Goal: Transaction & Acquisition: Purchase product/service

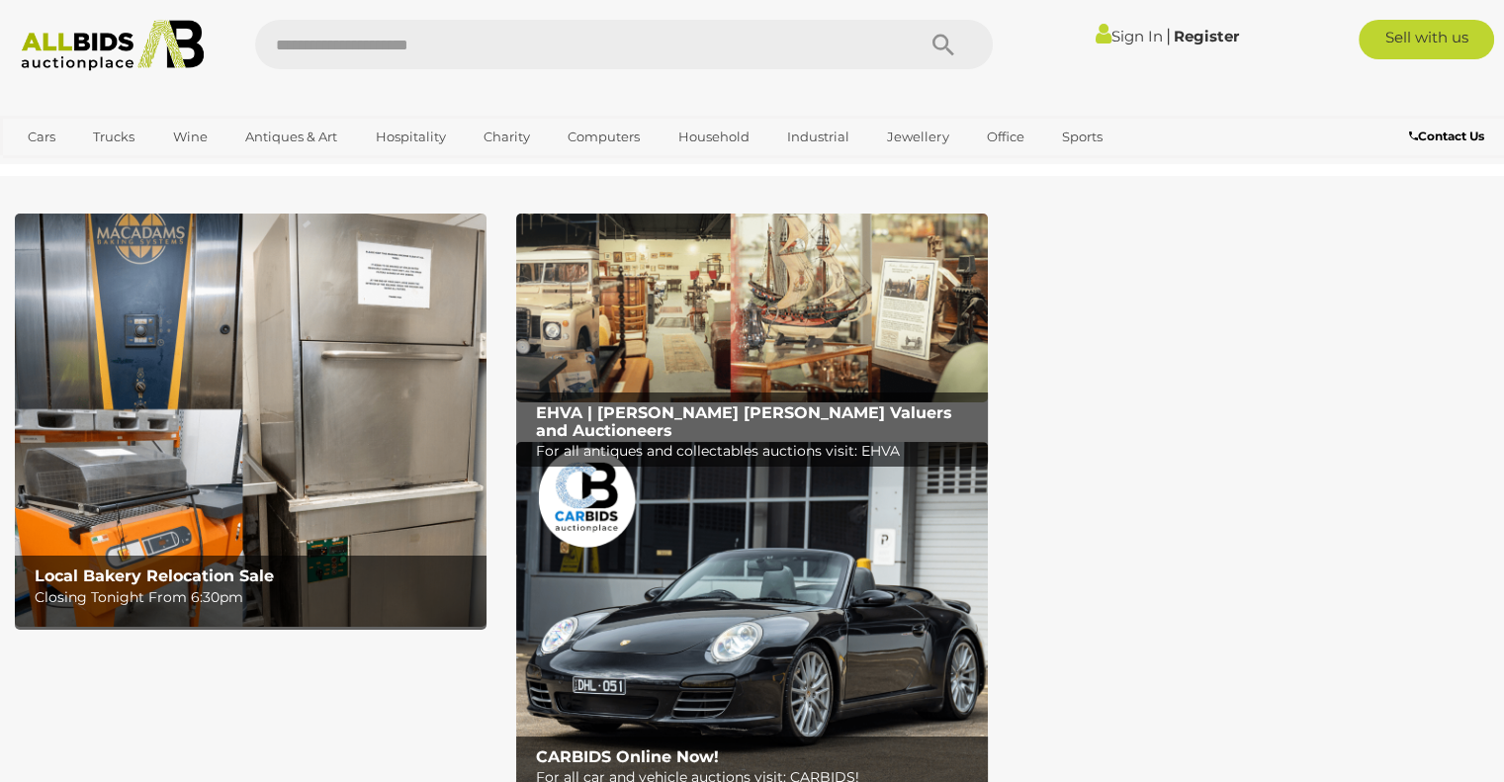
click at [1111, 33] on link "Sign In" at bounding box center [1127, 36] width 67 height 19
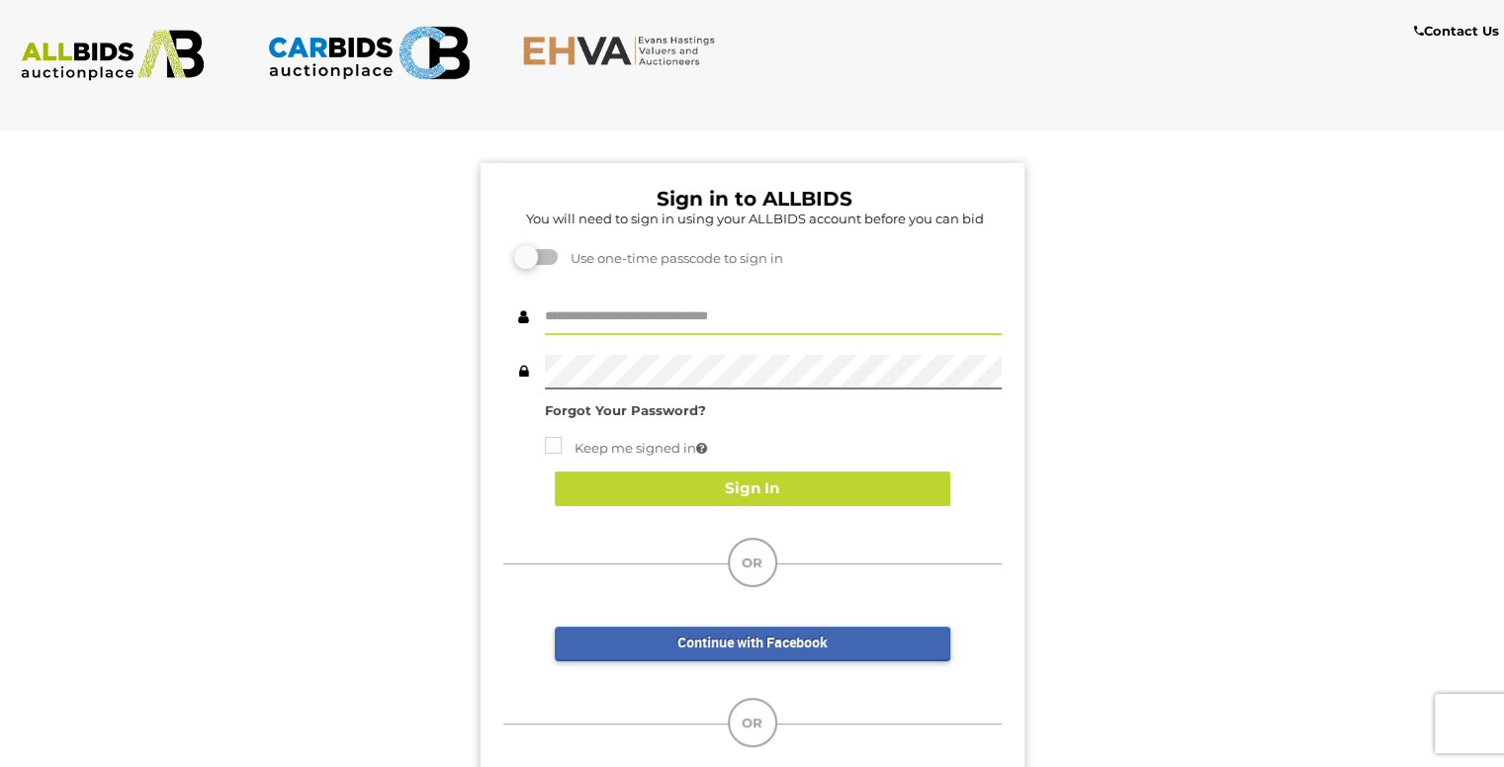
click at [591, 311] on input "text" at bounding box center [773, 318] width 457 height 35
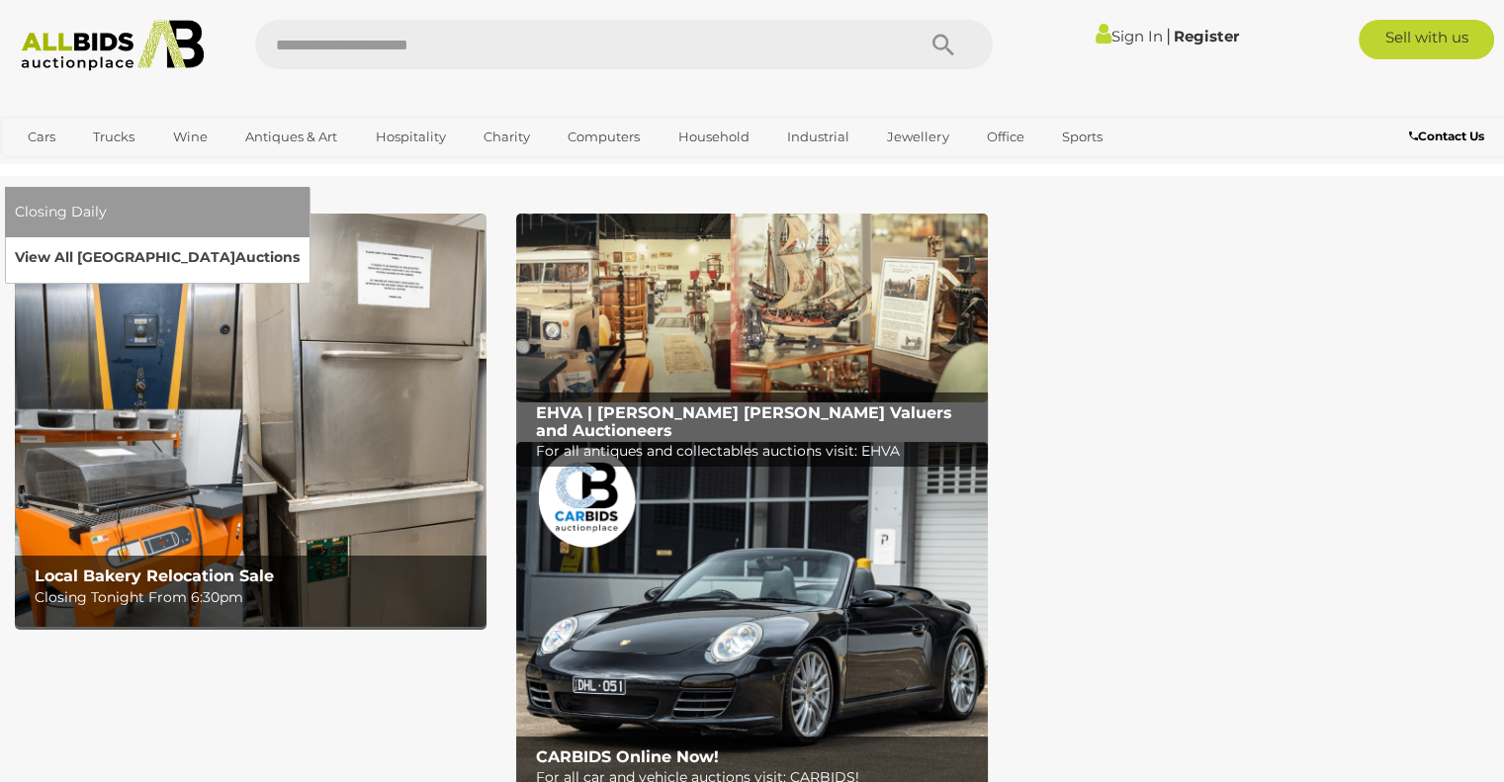
click at [300, 242] on link "View All Sydney Auctions" at bounding box center [157, 257] width 285 height 31
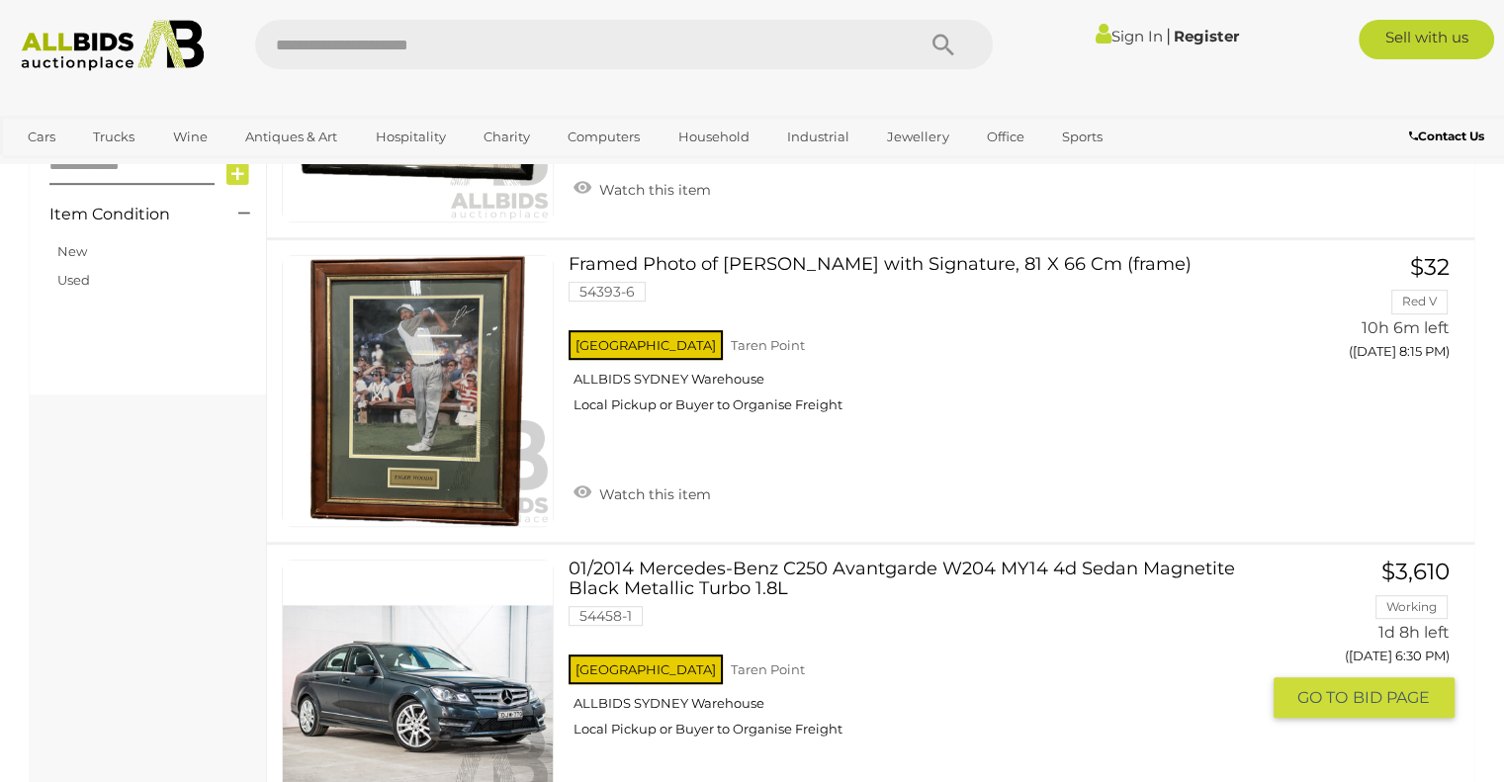
scroll to position [890, 0]
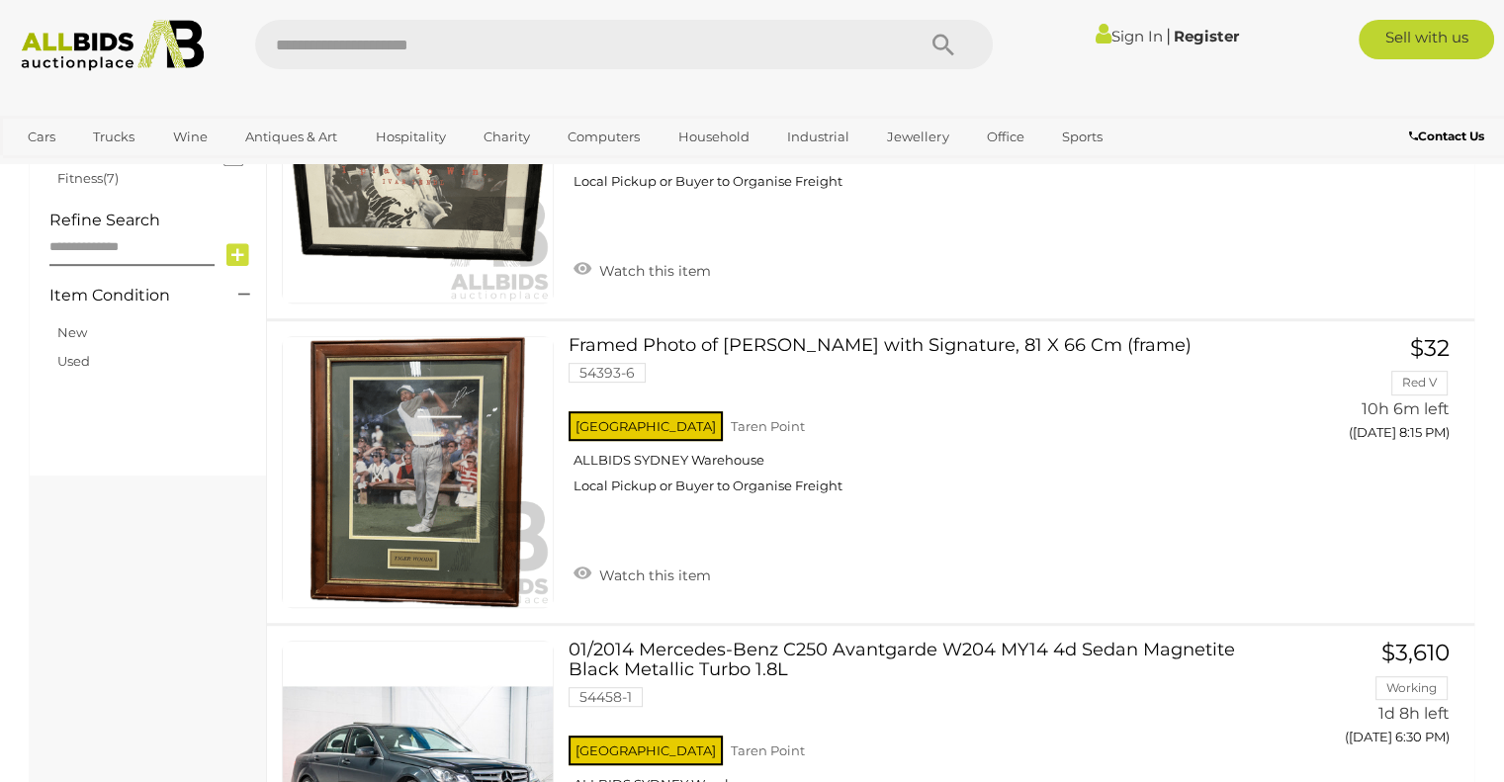
click at [1127, 37] on link "Sign In" at bounding box center [1127, 36] width 67 height 19
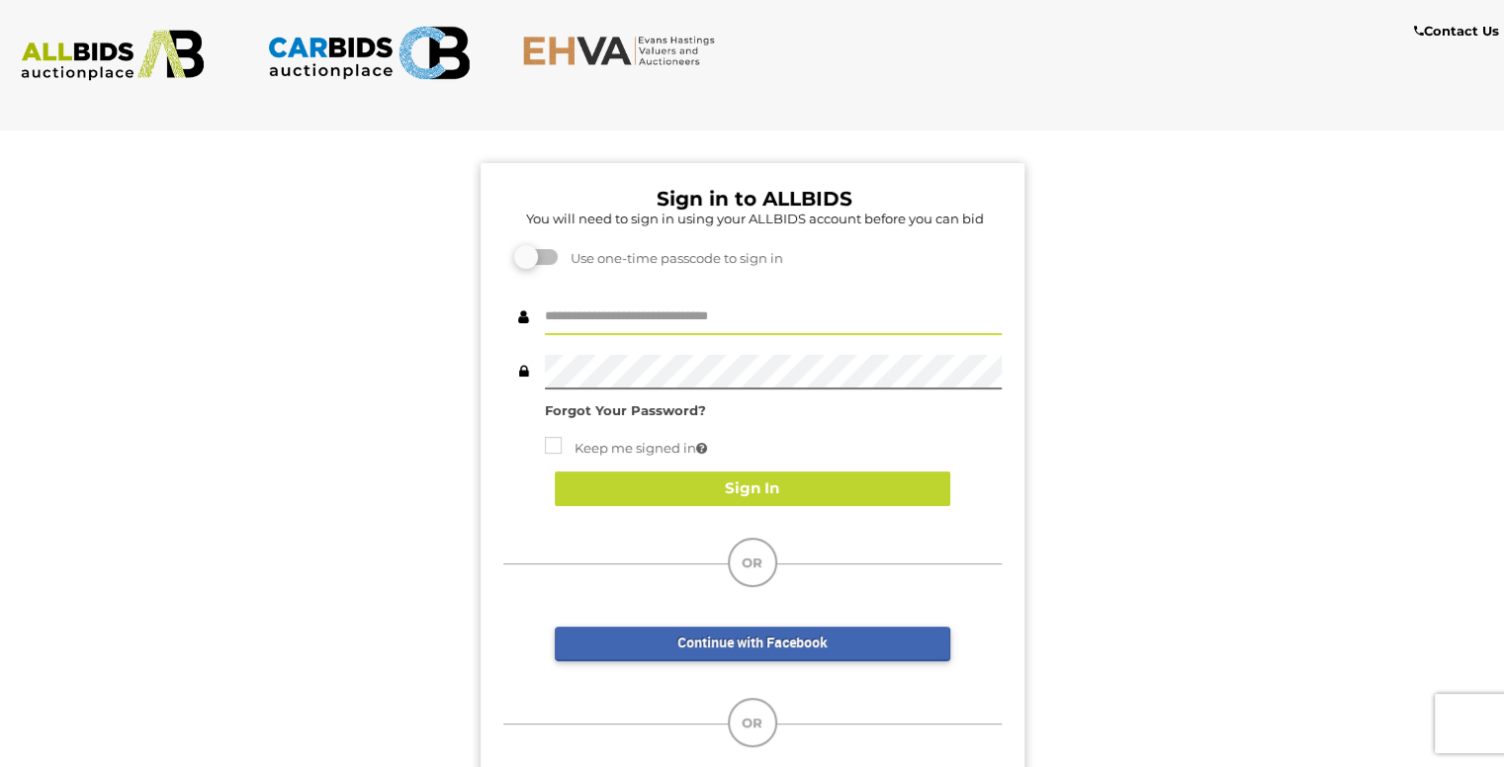
click at [610, 318] on input "text" at bounding box center [773, 318] width 457 height 35
type input "**********"
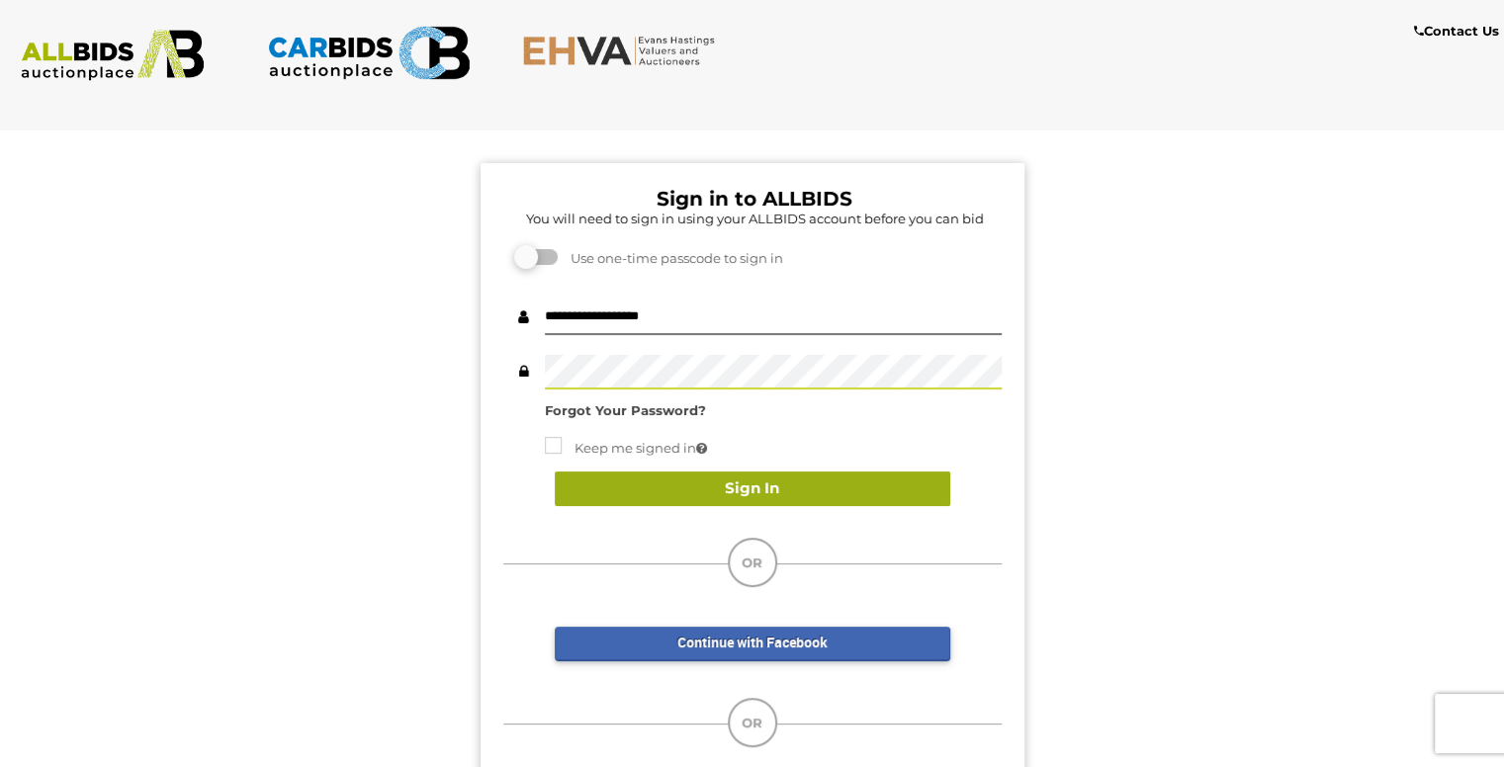
click at [714, 485] on button "Sign In" at bounding box center [752, 489] width 395 height 35
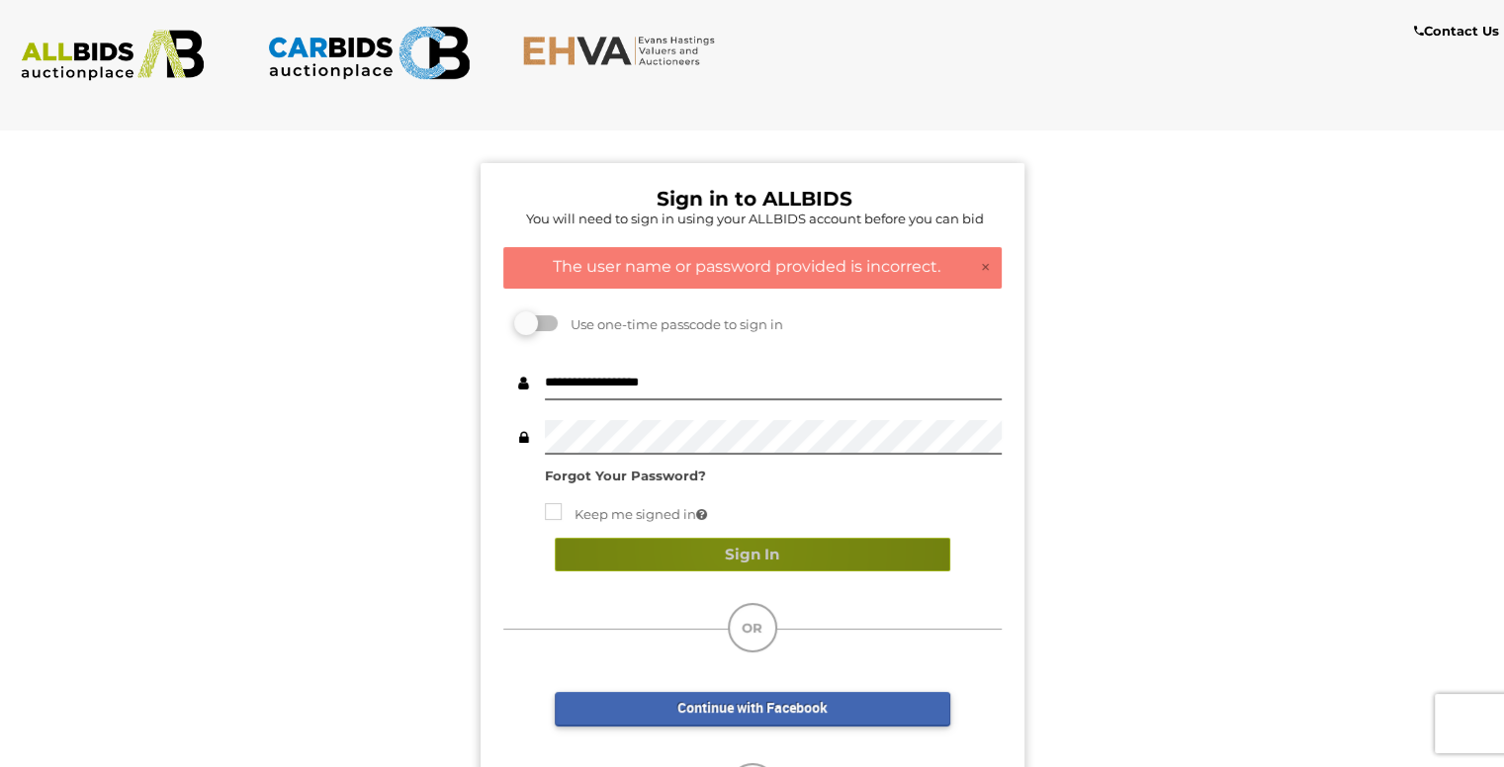
click at [732, 547] on button "Sign In" at bounding box center [752, 555] width 395 height 35
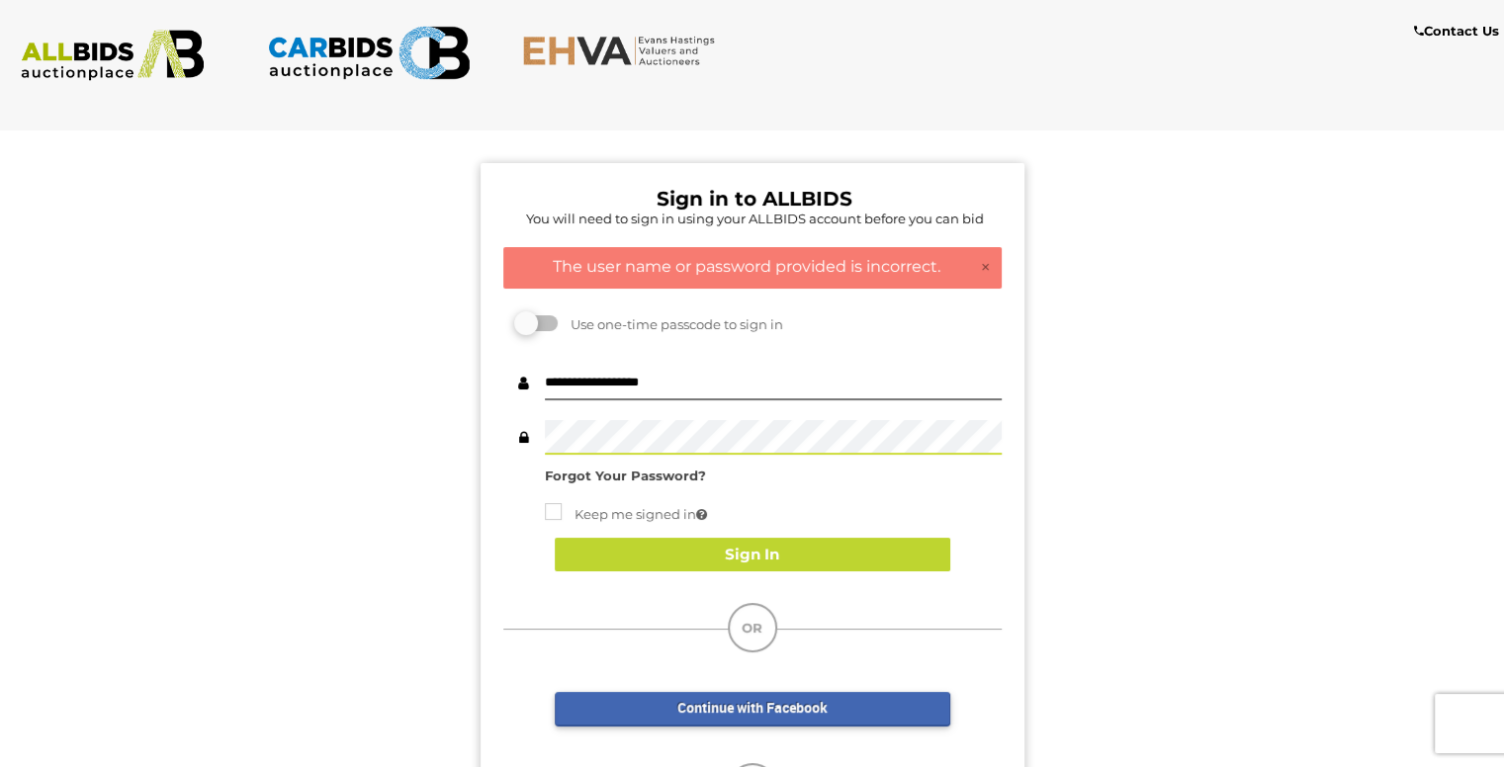
click at [470, 430] on div "Sign in to ALLBIDS You will need to sign in using your ALLBIDS account before y…" at bounding box center [751, 522] width 1533 height 806
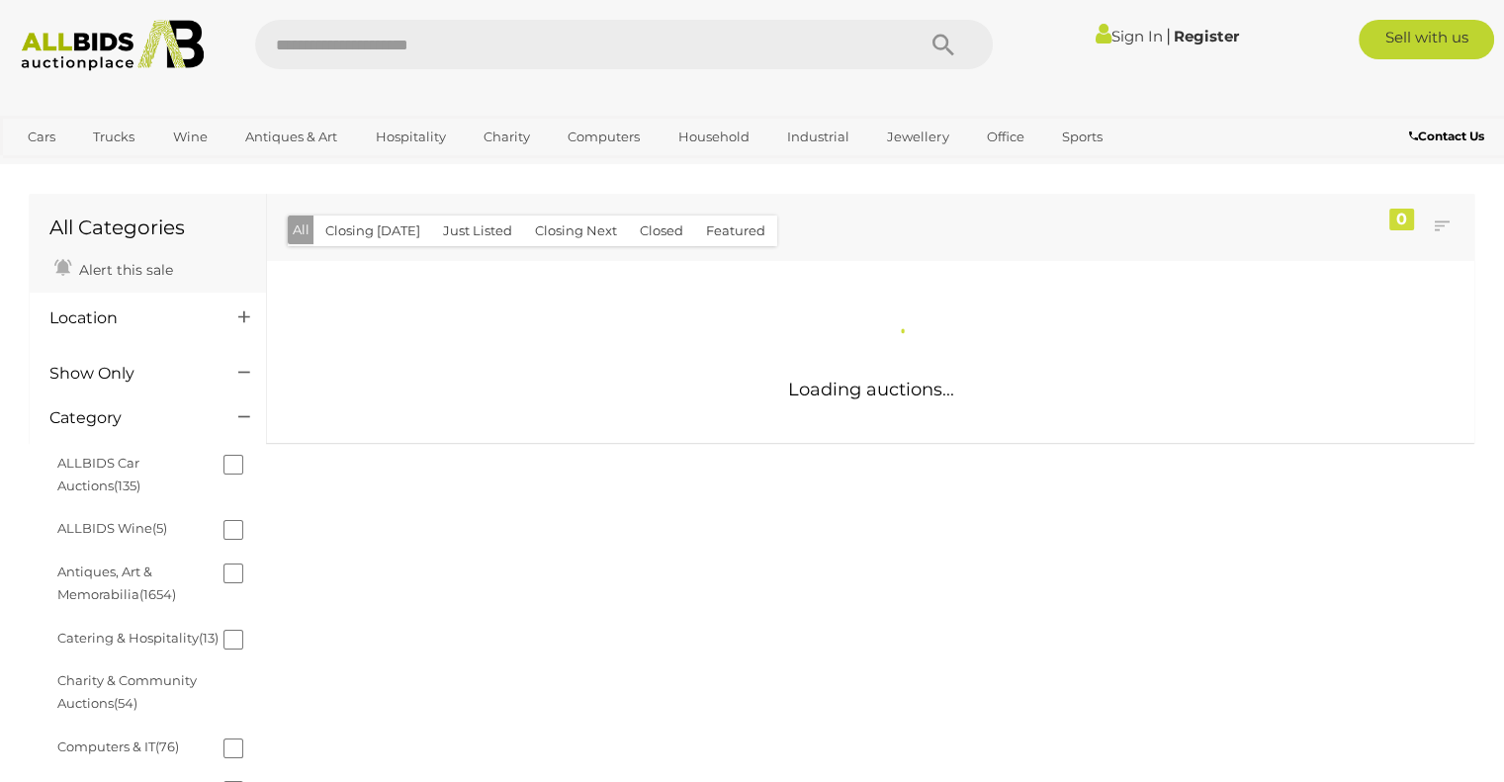
scroll to position [700, 0]
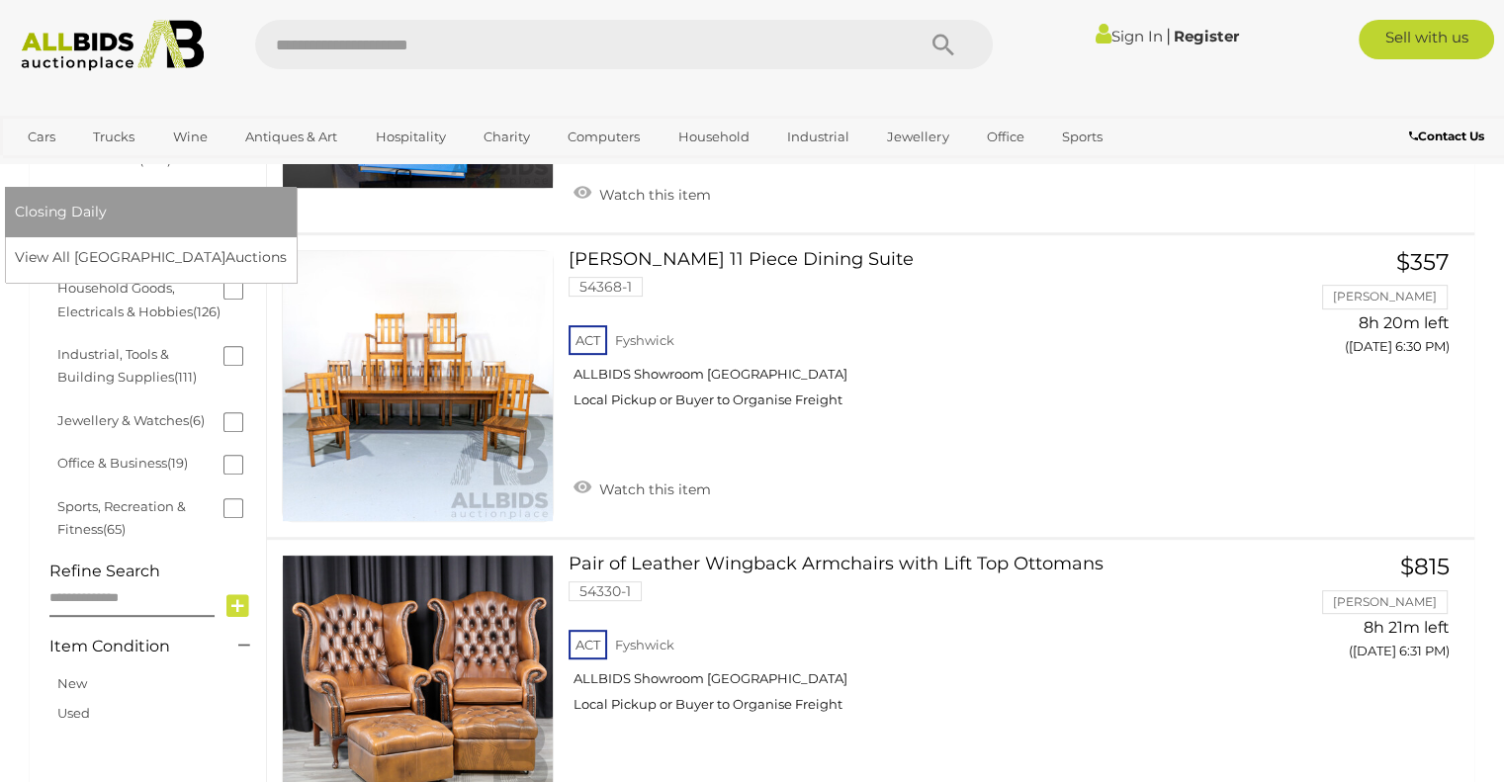
click at [181, 153] on link "[GEOGRAPHIC_DATA]" at bounding box center [98, 169] width 166 height 33
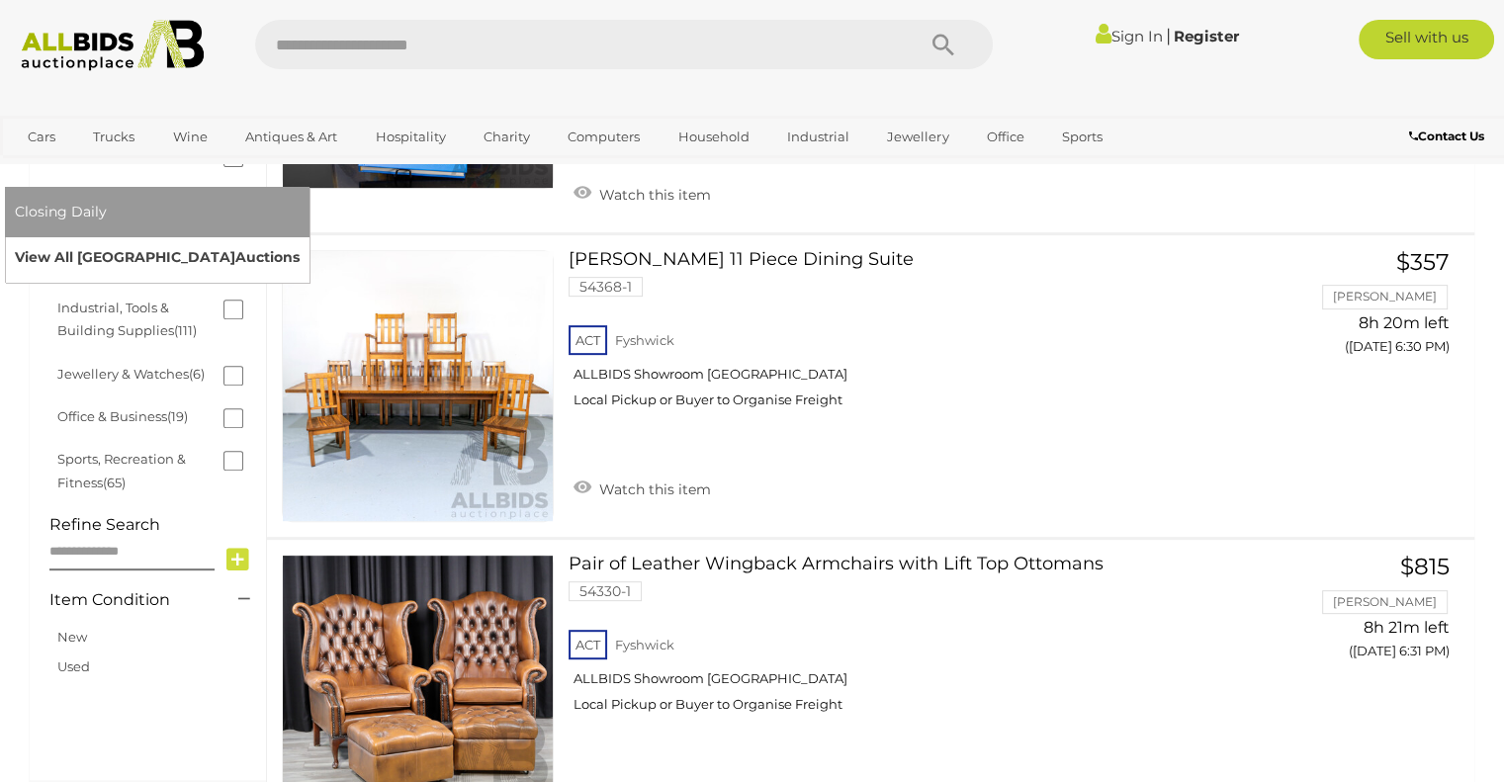
click at [300, 242] on link "View All Sydney Auctions" at bounding box center [157, 257] width 285 height 31
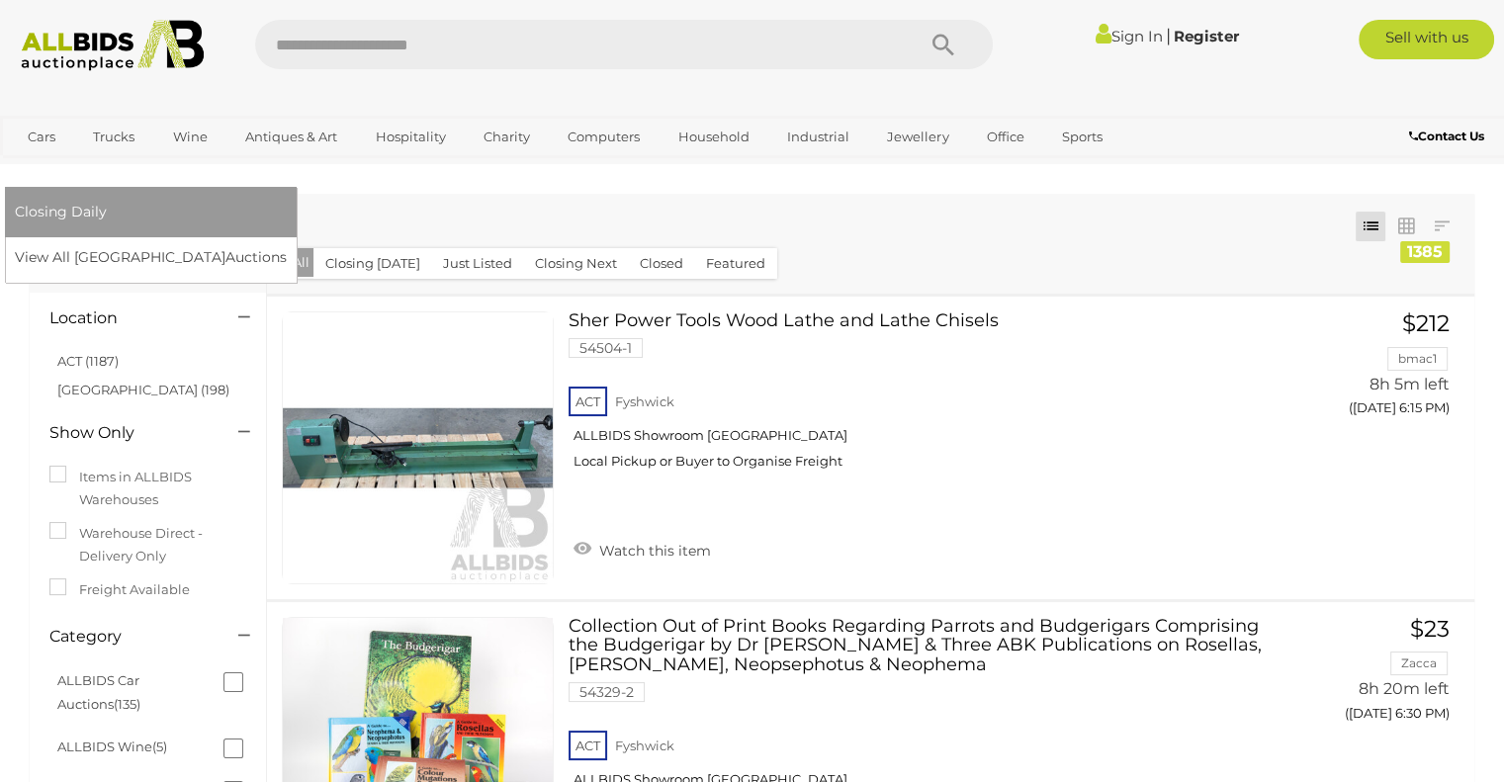
click at [181, 153] on link "[GEOGRAPHIC_DATA]" at bounding box center [98, 169] width 166 height 33
click at [300, 242] on link "View All Sydney Auctions" at bounding box center [157, 257] width 285 height 31
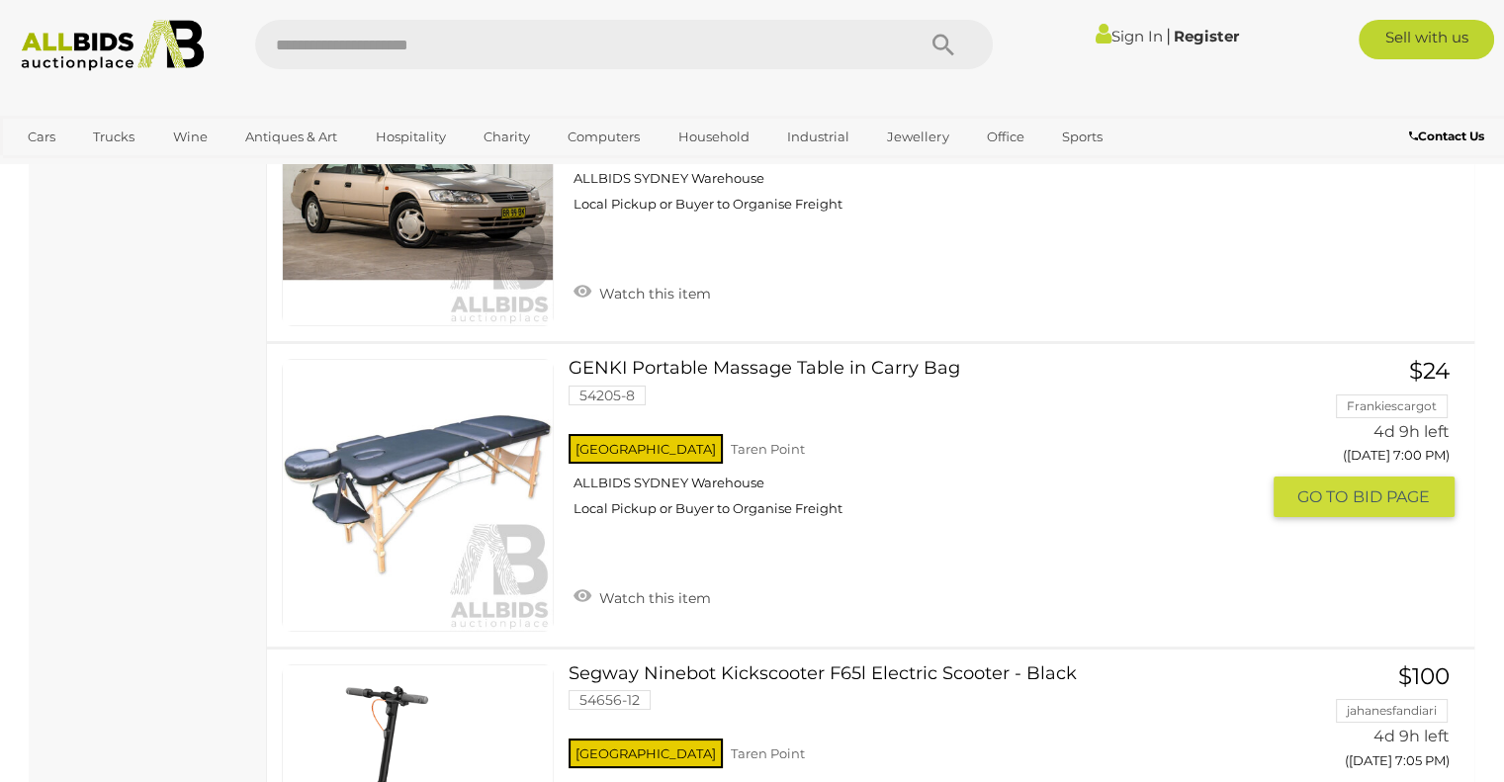
scroll to position [7415, 0]
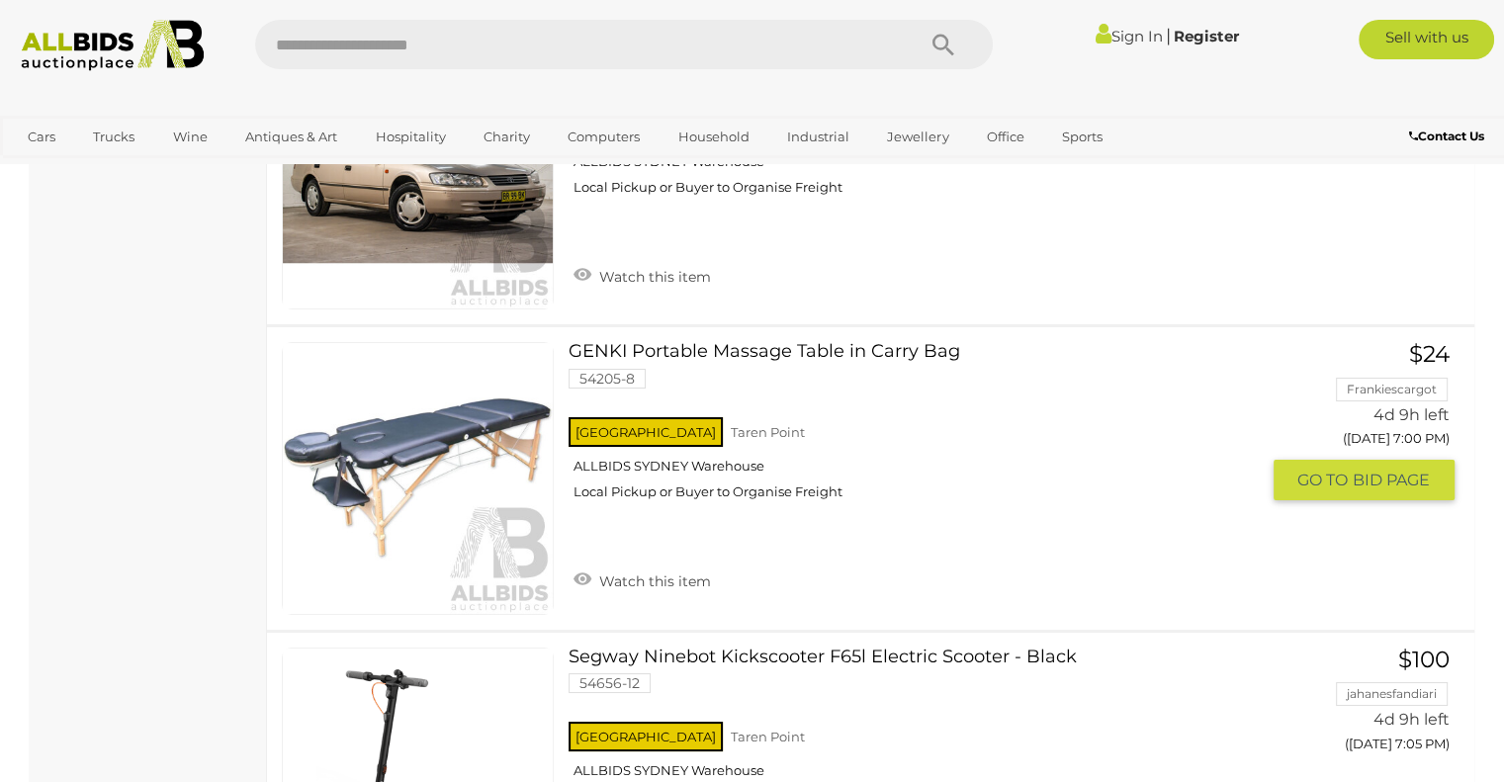
click at [439, 398] on link at bounding box center [418, 478] width 272 height 272
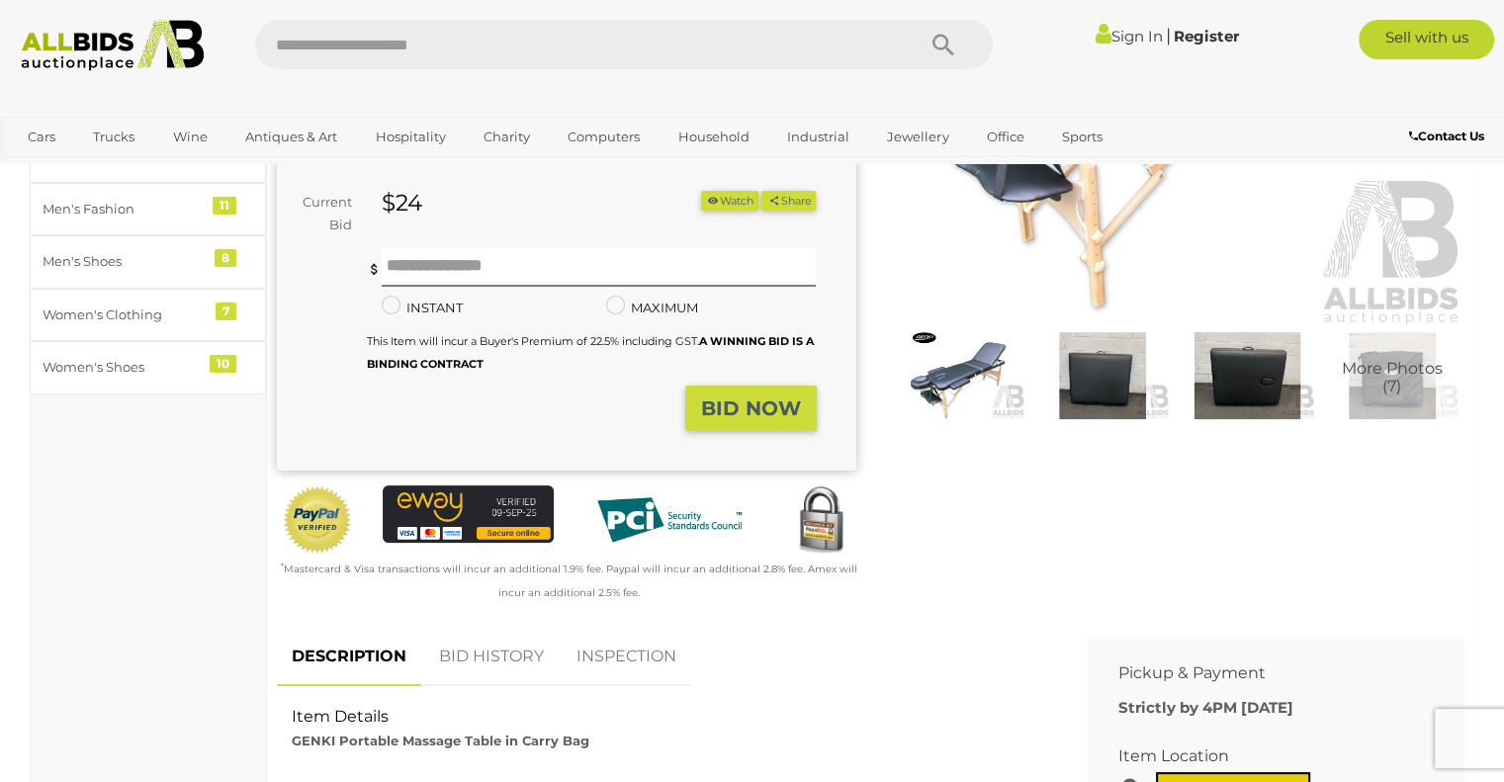
scroll to position [198, 0]
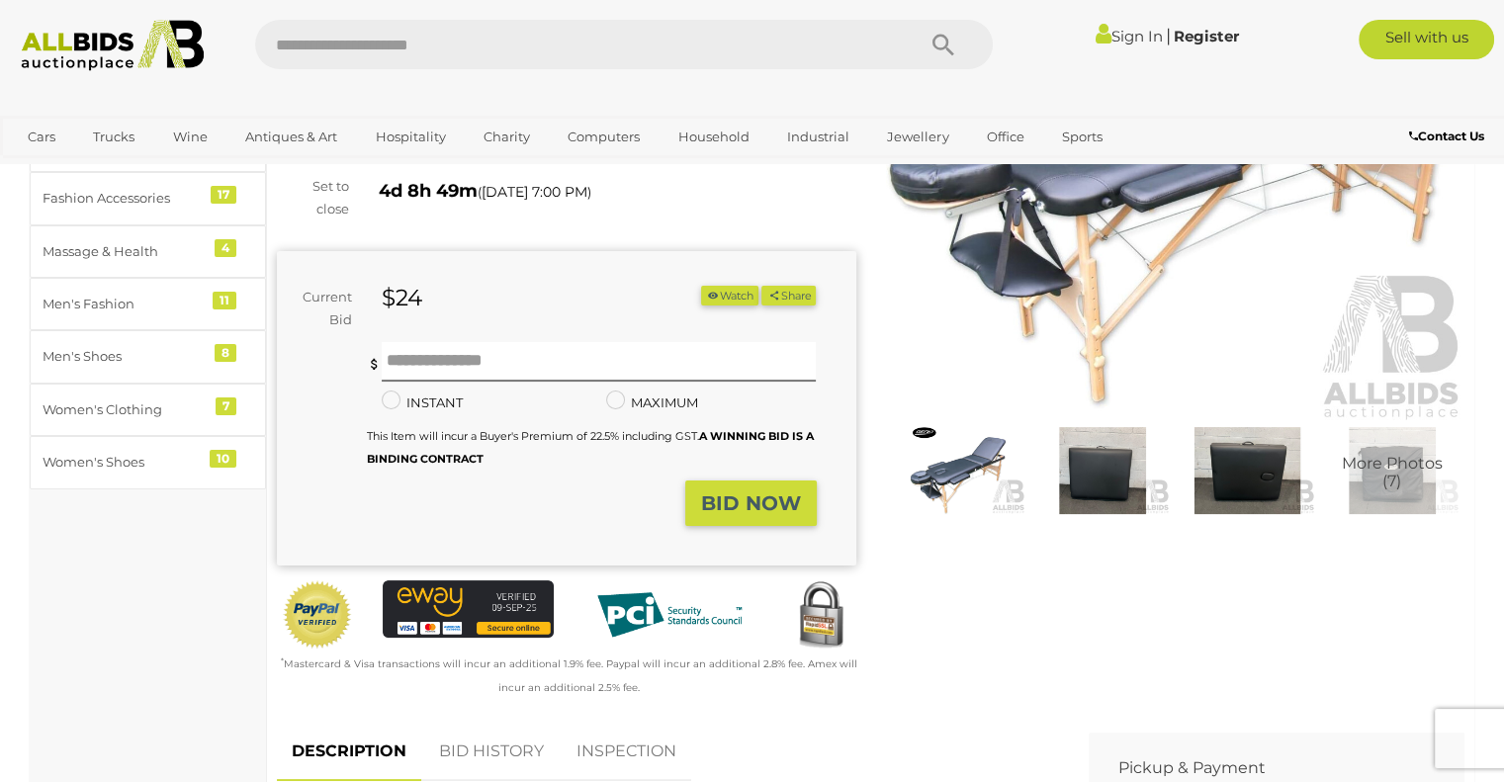
click at [1123, 482] on img at bounding box center [1102, 470] width 134 height 87
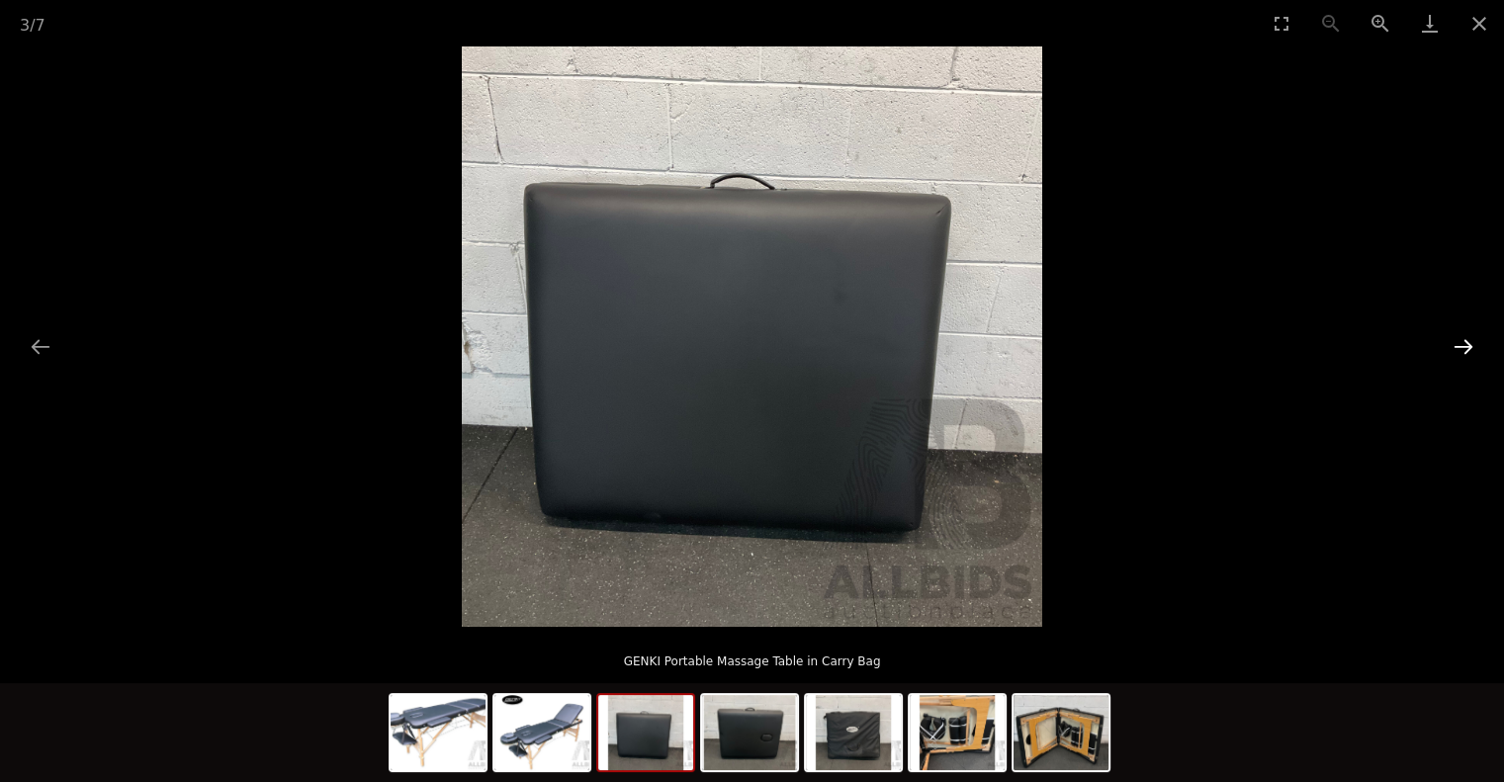
click at [1471, 346] on button "Next slide" at bounding box center [1464, 346] width 42 height 39
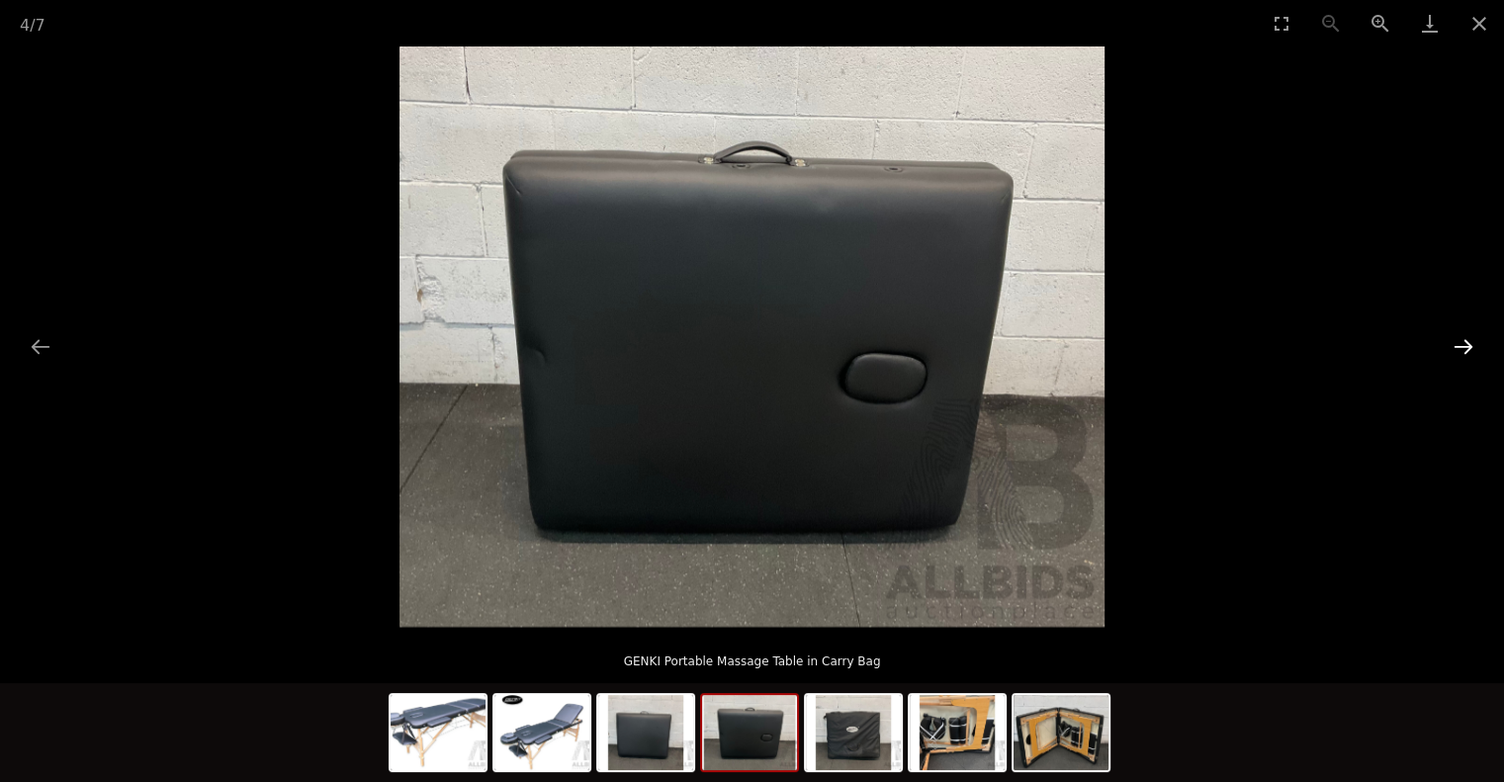
click at [1471, 346] on button "Next slide" at bounding box center [1464, 346] width 42 height 39
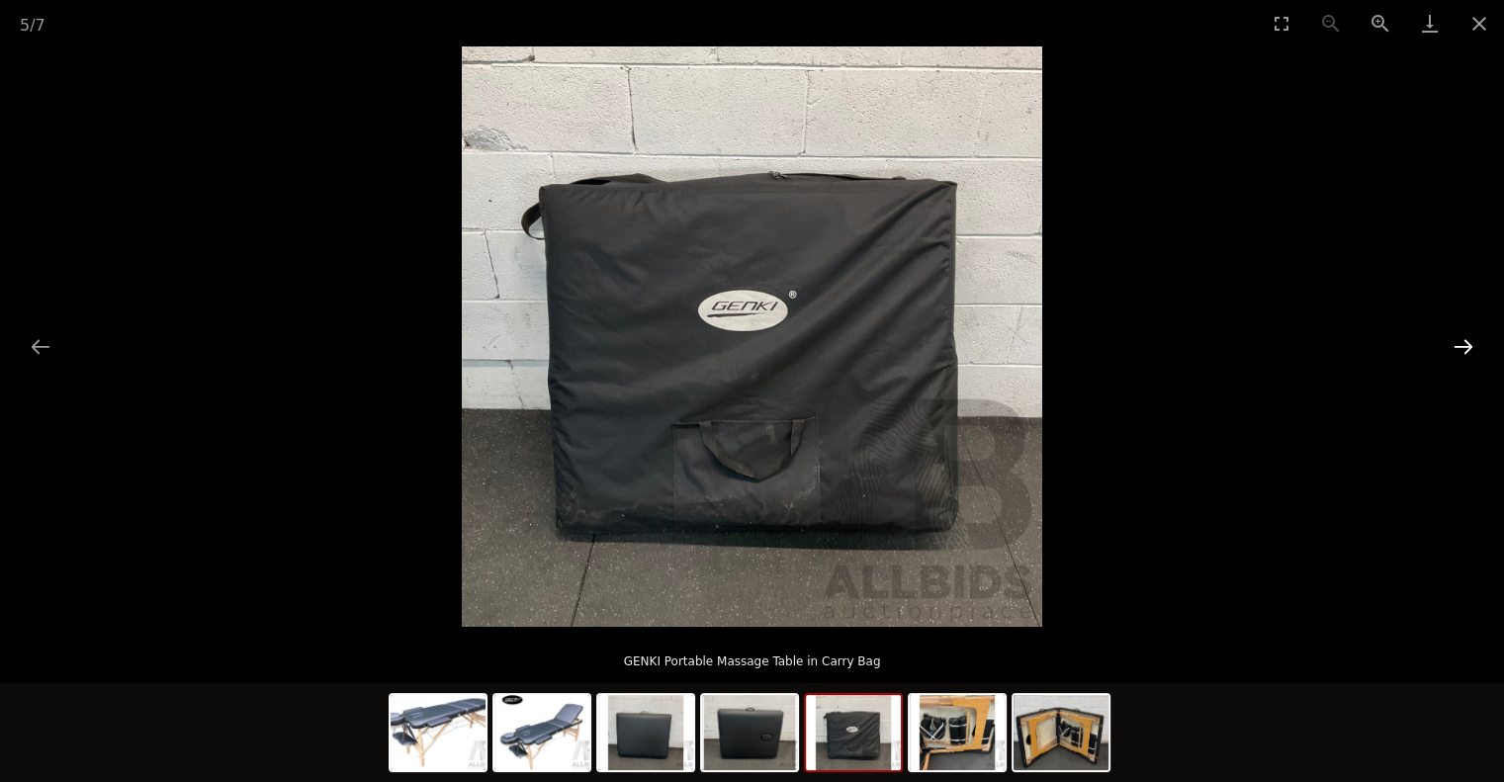
click at [1471, 346] on button "Next slide" at bounding box center [1464, 346] width 42 height 39
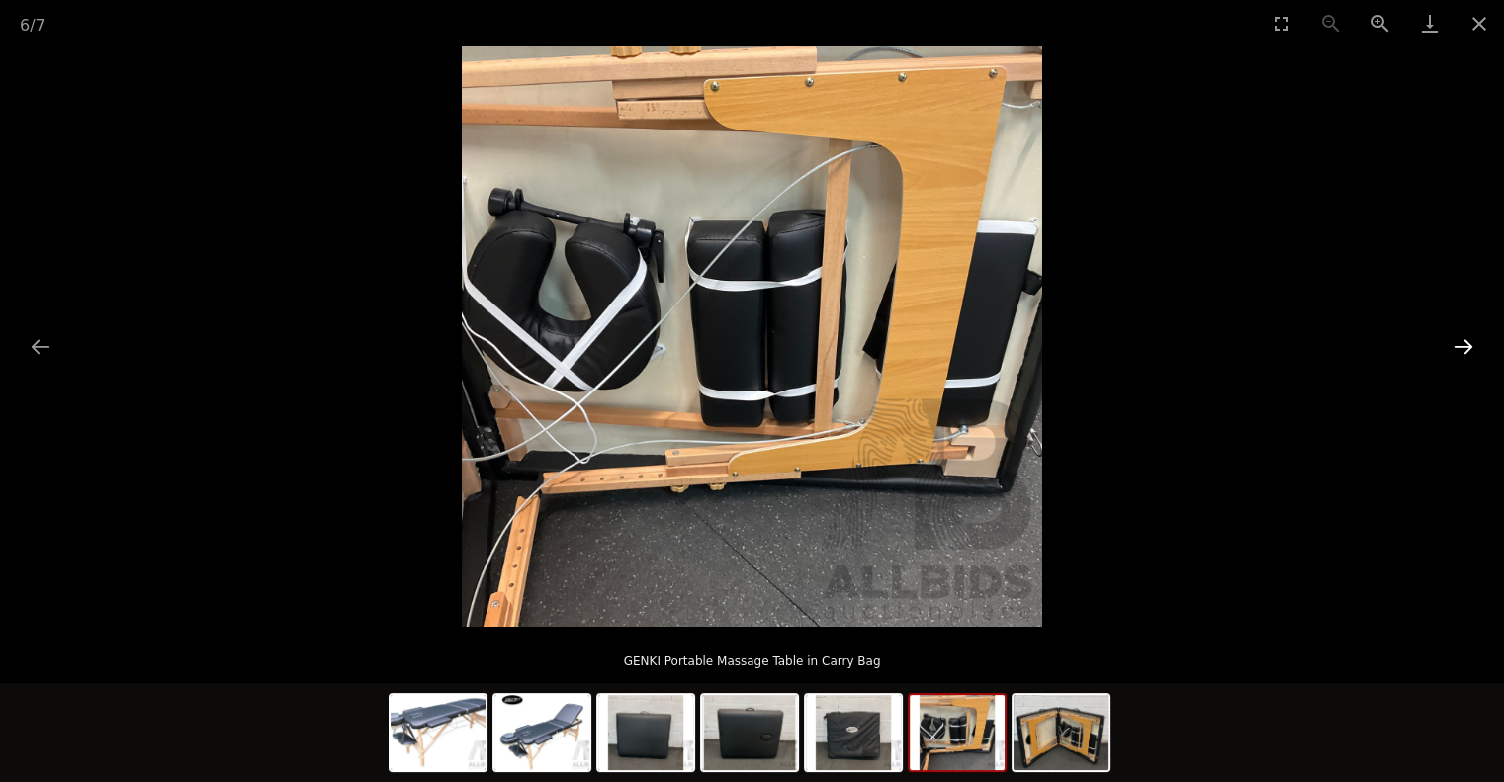
click at [1471, 346] on button "Next slide" at bounding box center [1464, 346] width 42 height 39
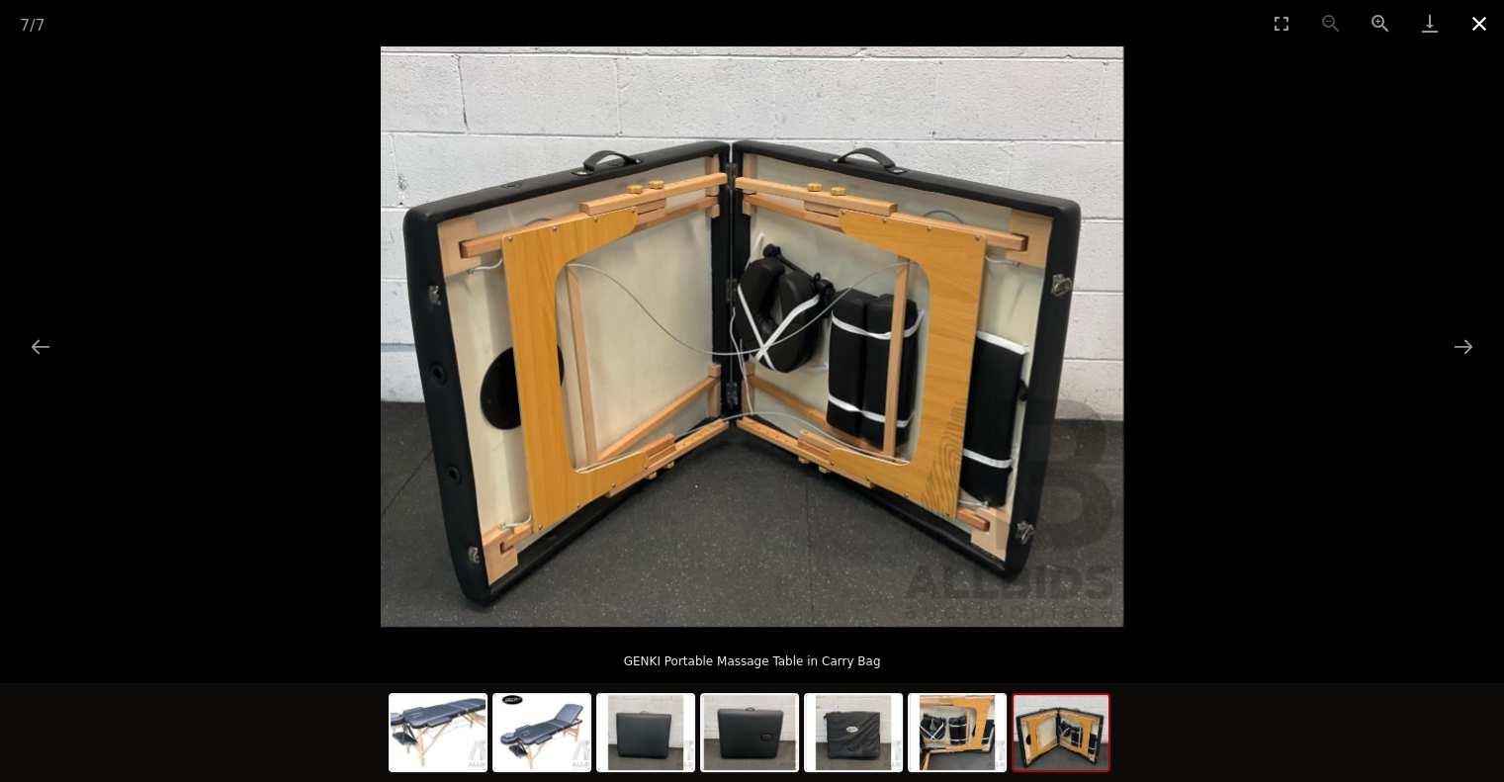
click at [1487, 15] on button "Close gallery" at bounding box center [1478, 23] width 49 height 46
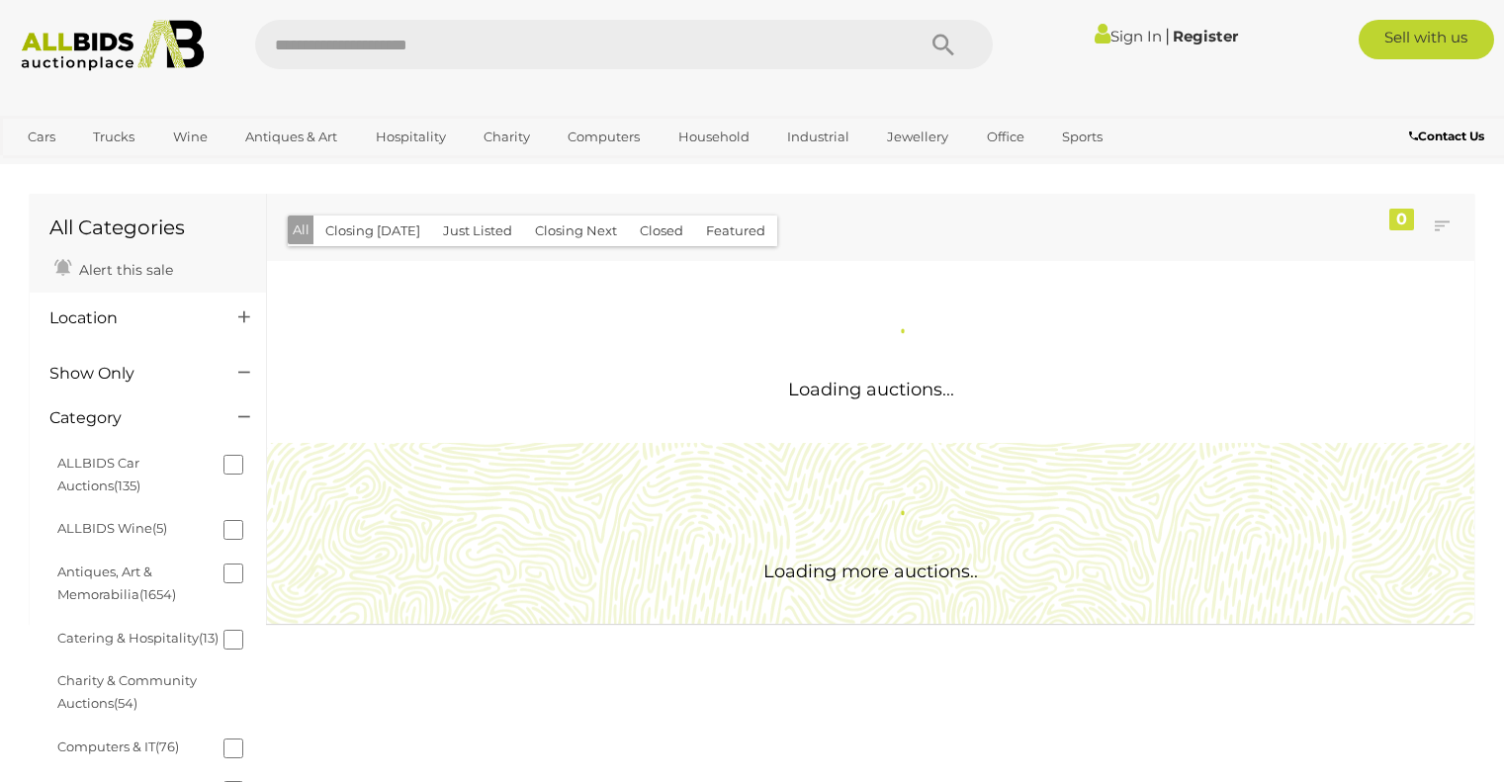
scroll to position [1049, 0]
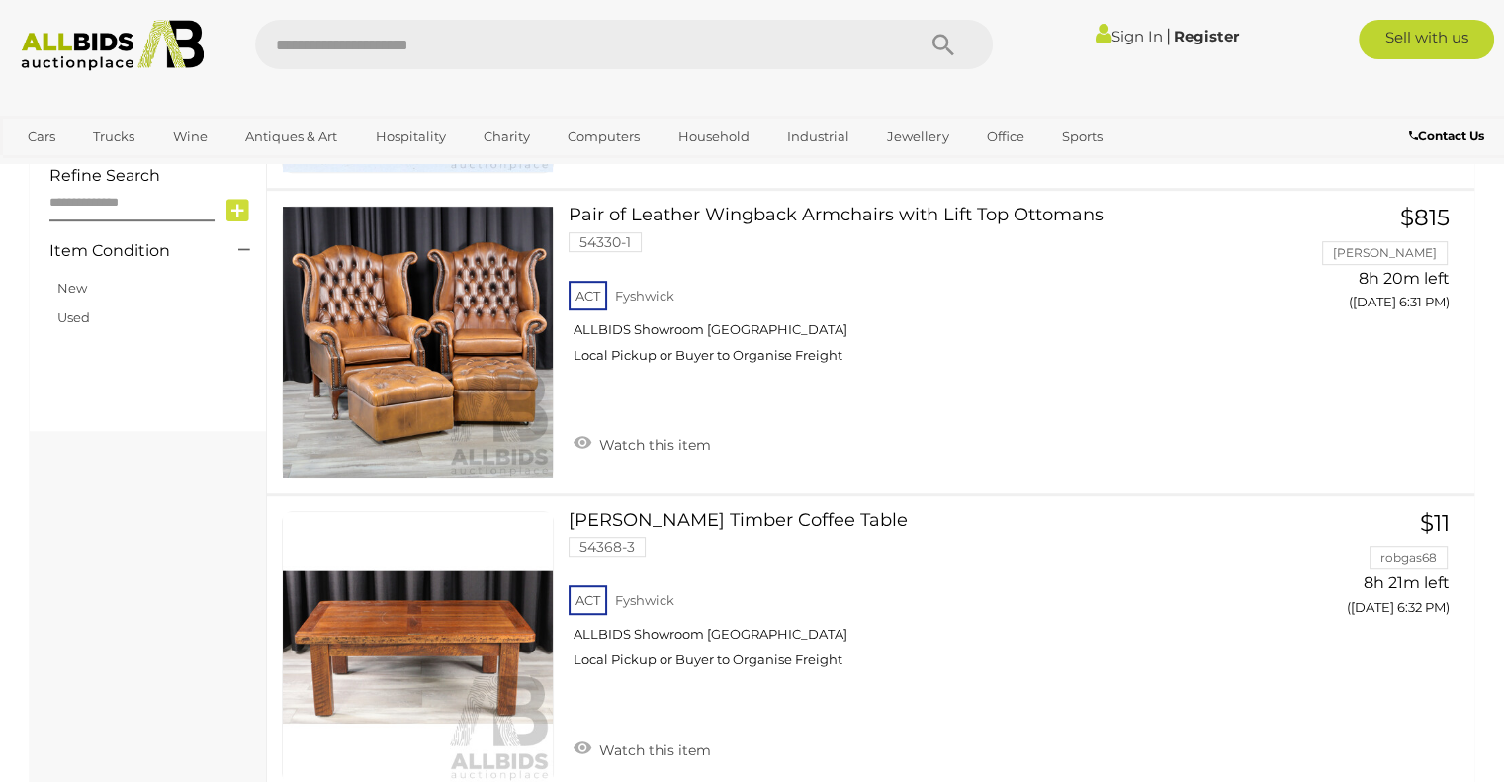
scroll to position [114, 0]
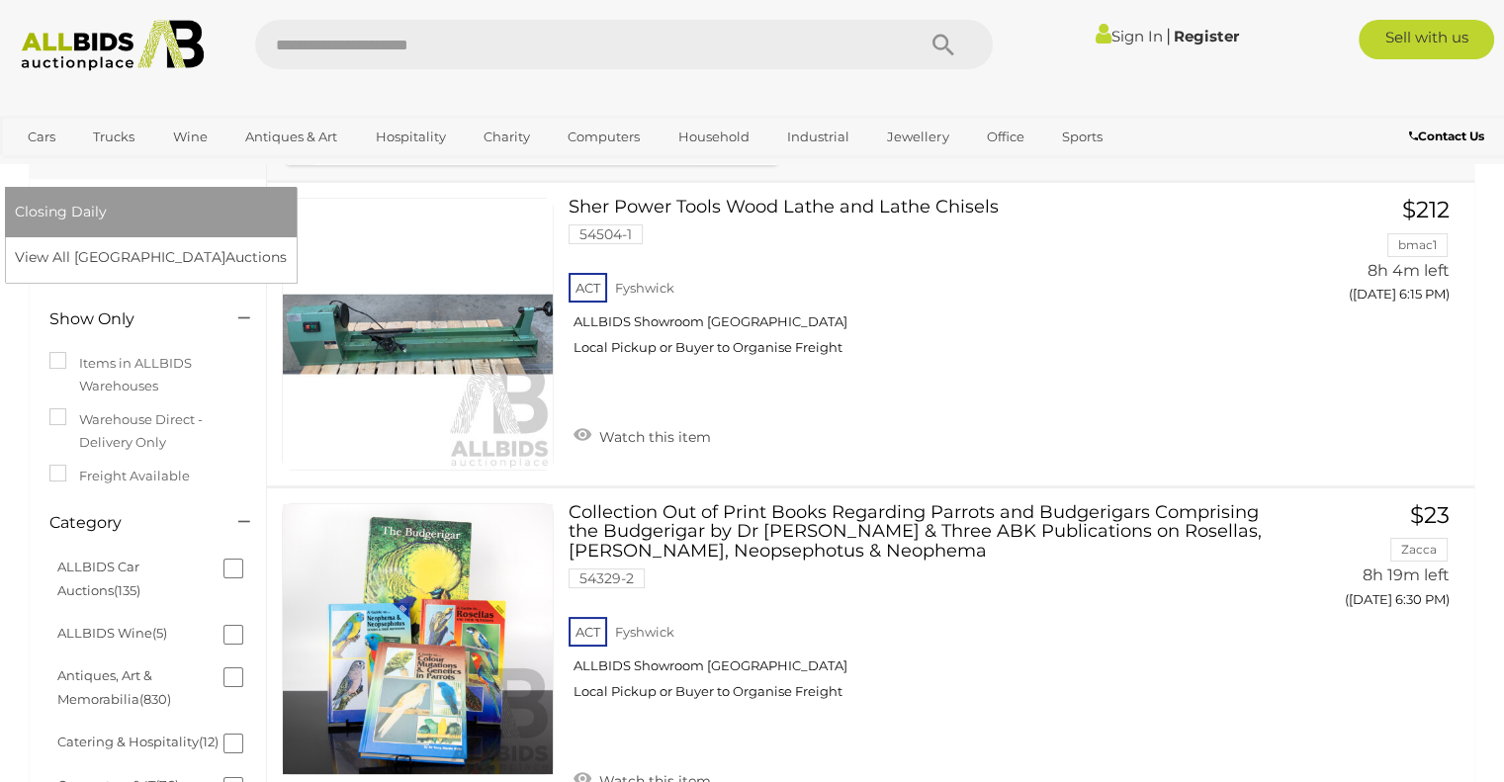
click at [181, 153] on link "[GEOGRAPHIC_DATA]" at bounding box center [98, 169] width 166 height 33
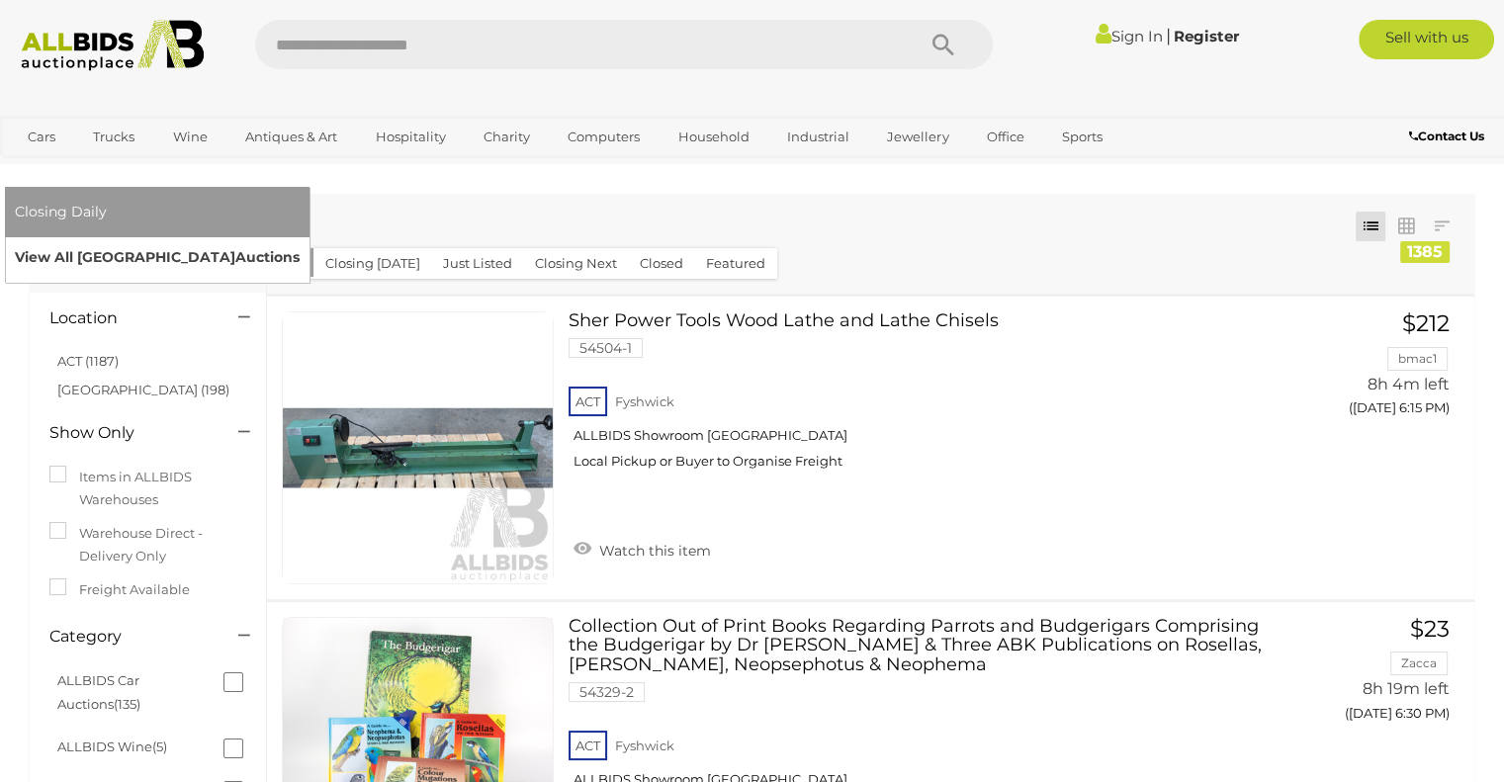
click at [300, 242] on link "View All Sydney Auctions" at bounding box center [157, 257] width 285 height 31
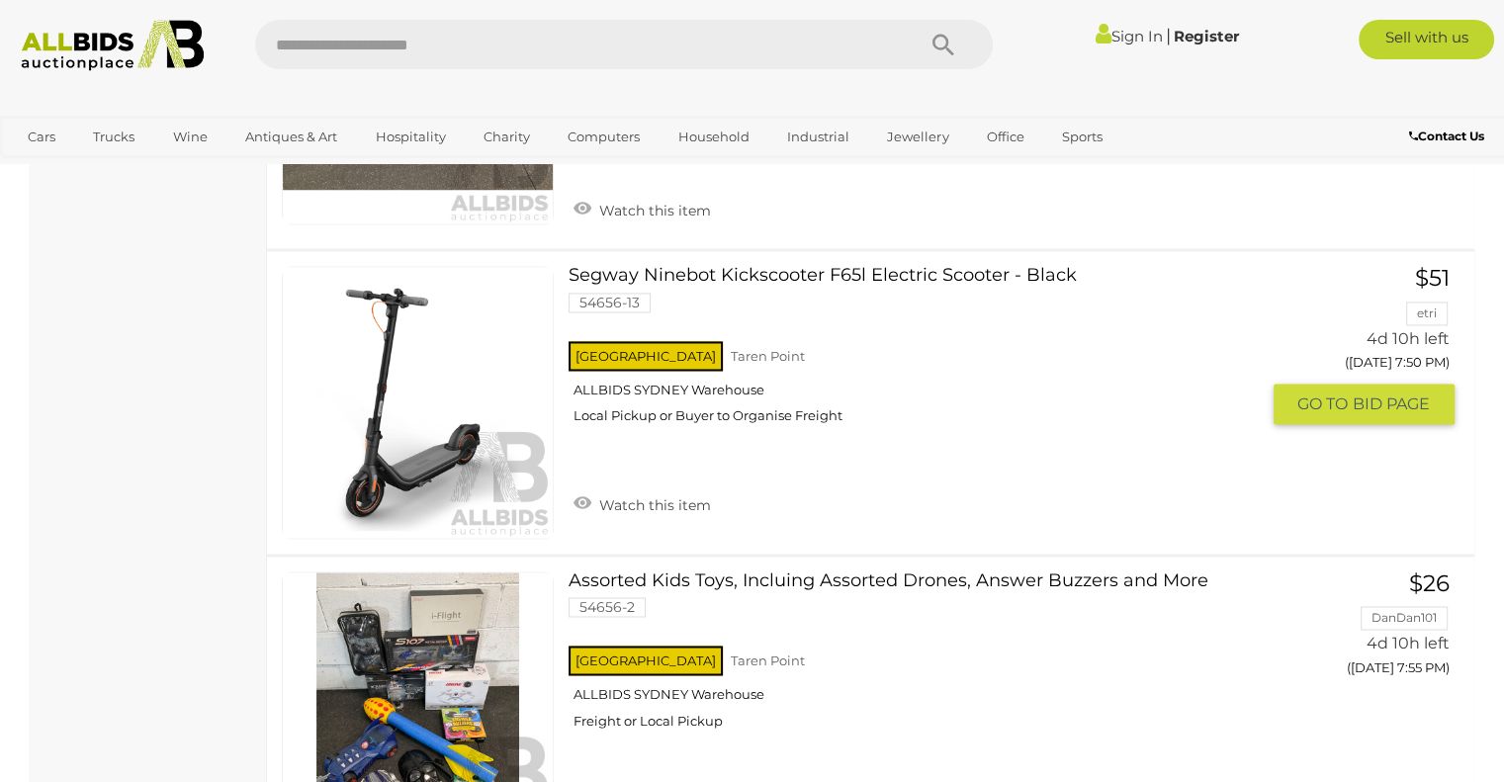
scroll to position [10573, 0]
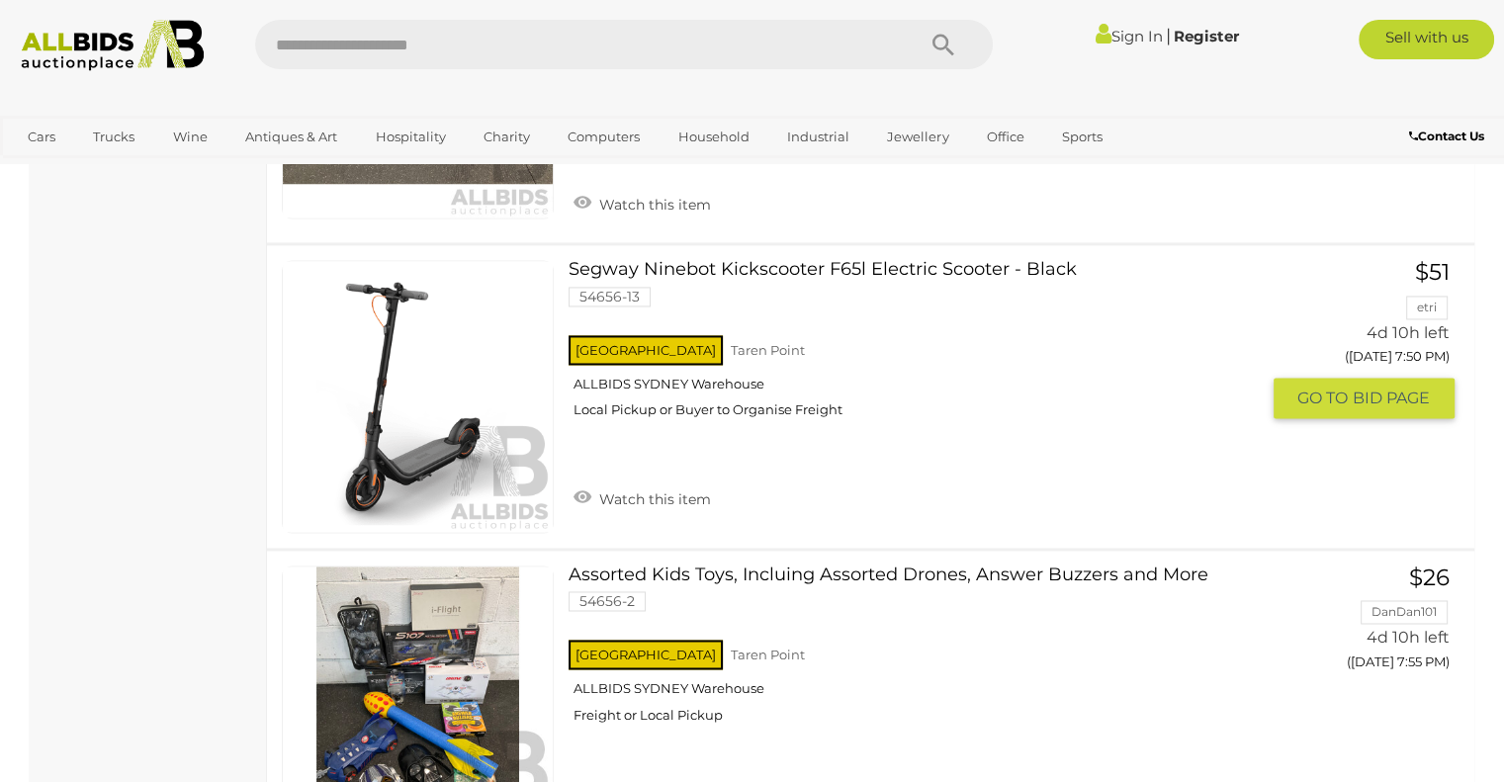
click at [449, 355] on link at bounding box center [418, 396] width 272 height 272
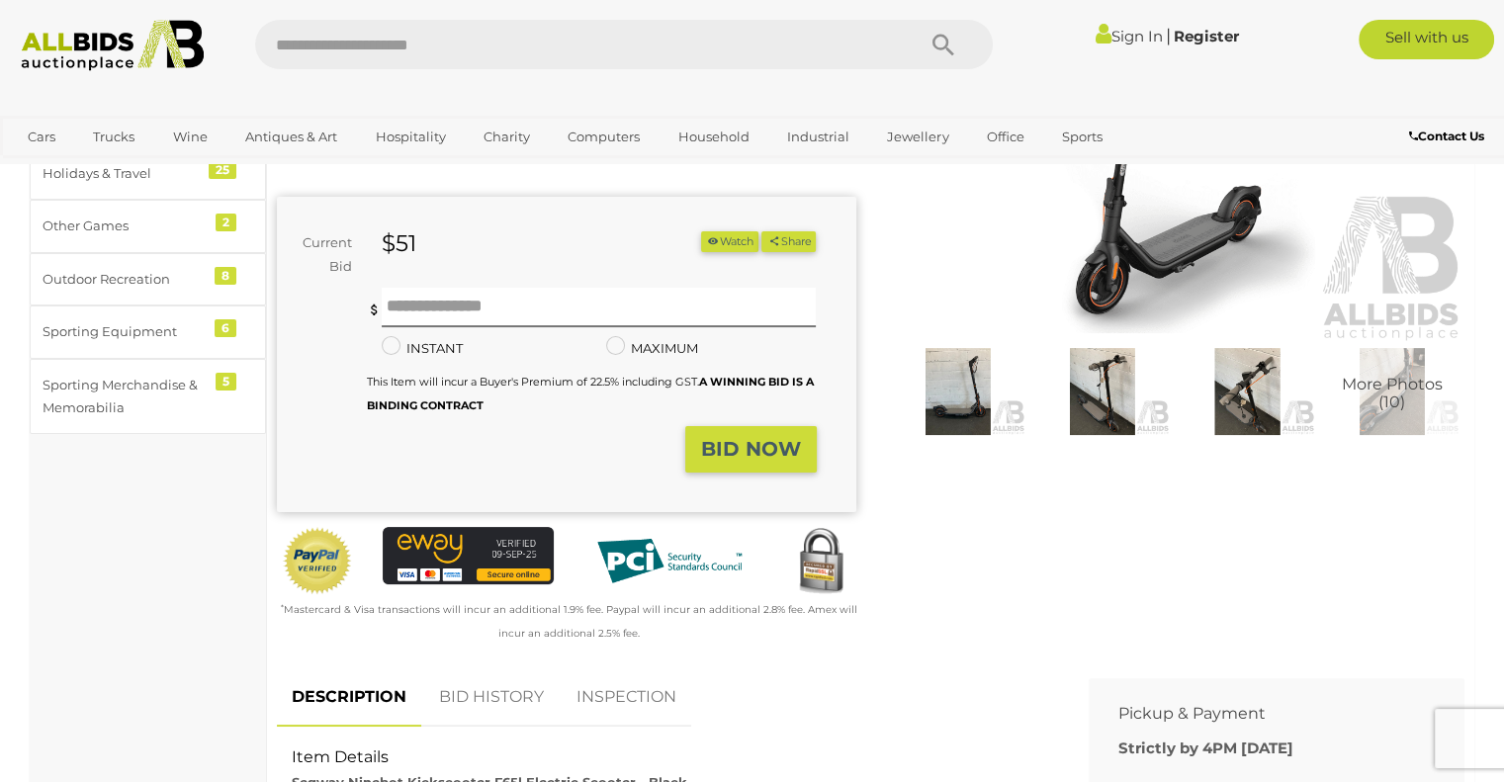
scroll to position [198, 0]
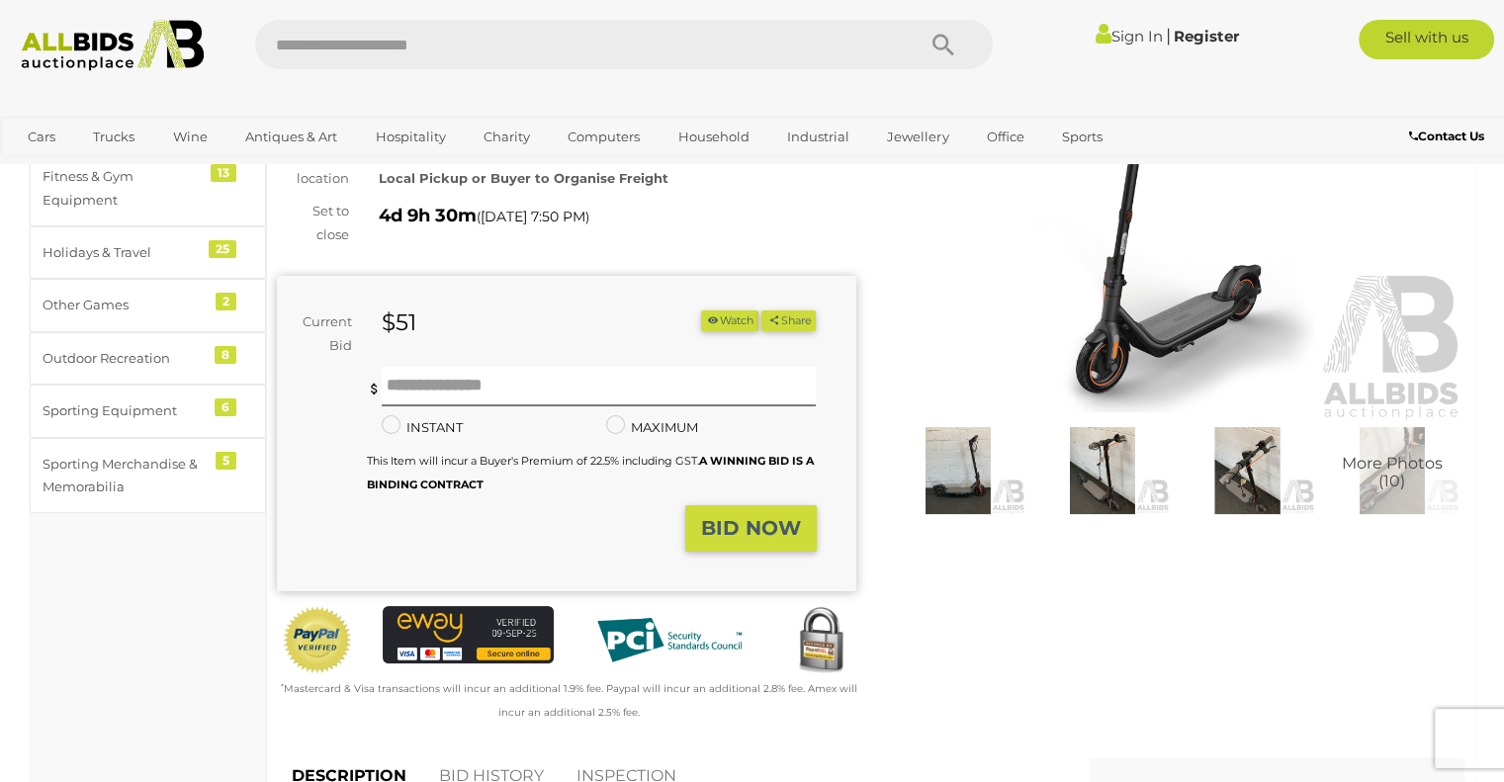
click at [983, 463] on img at bounding box center [958, 470] width 134 height 87
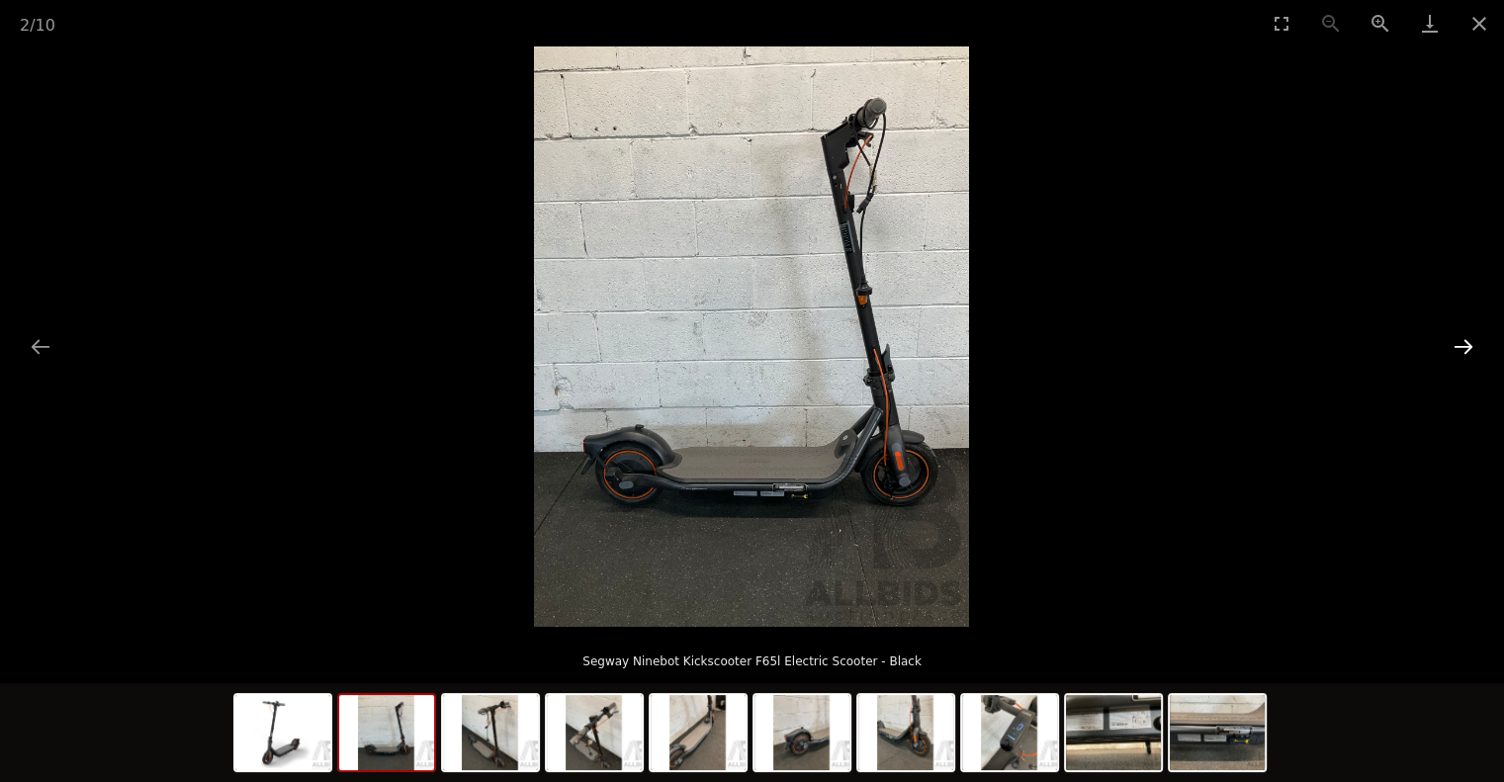
click at [1465, 347] on button "Next slide" at bounding box center [1464, 346] width 42 height 39
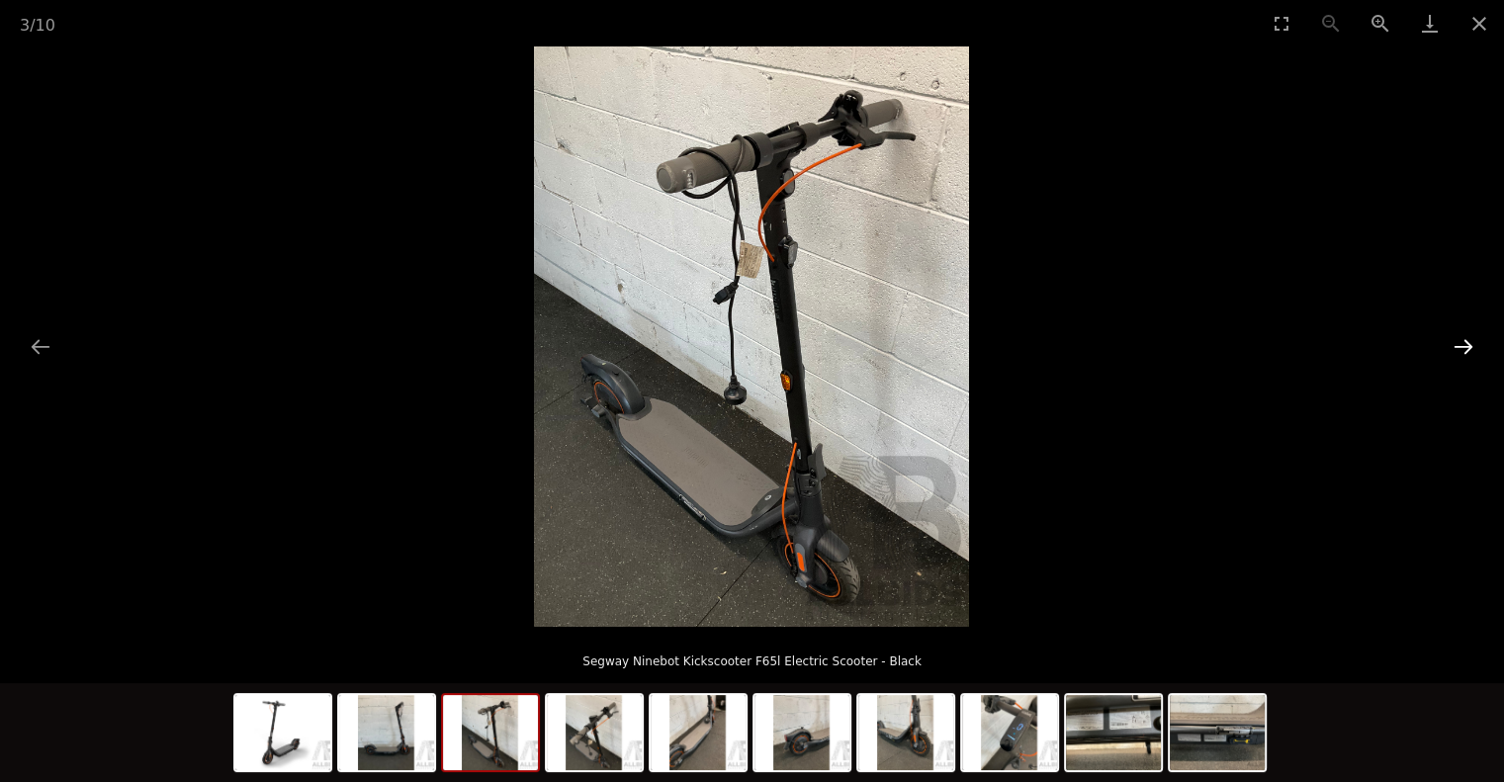
click at [1465, 347] on button "Next slide" at bounding box center [1464, 346] width 42 height 39
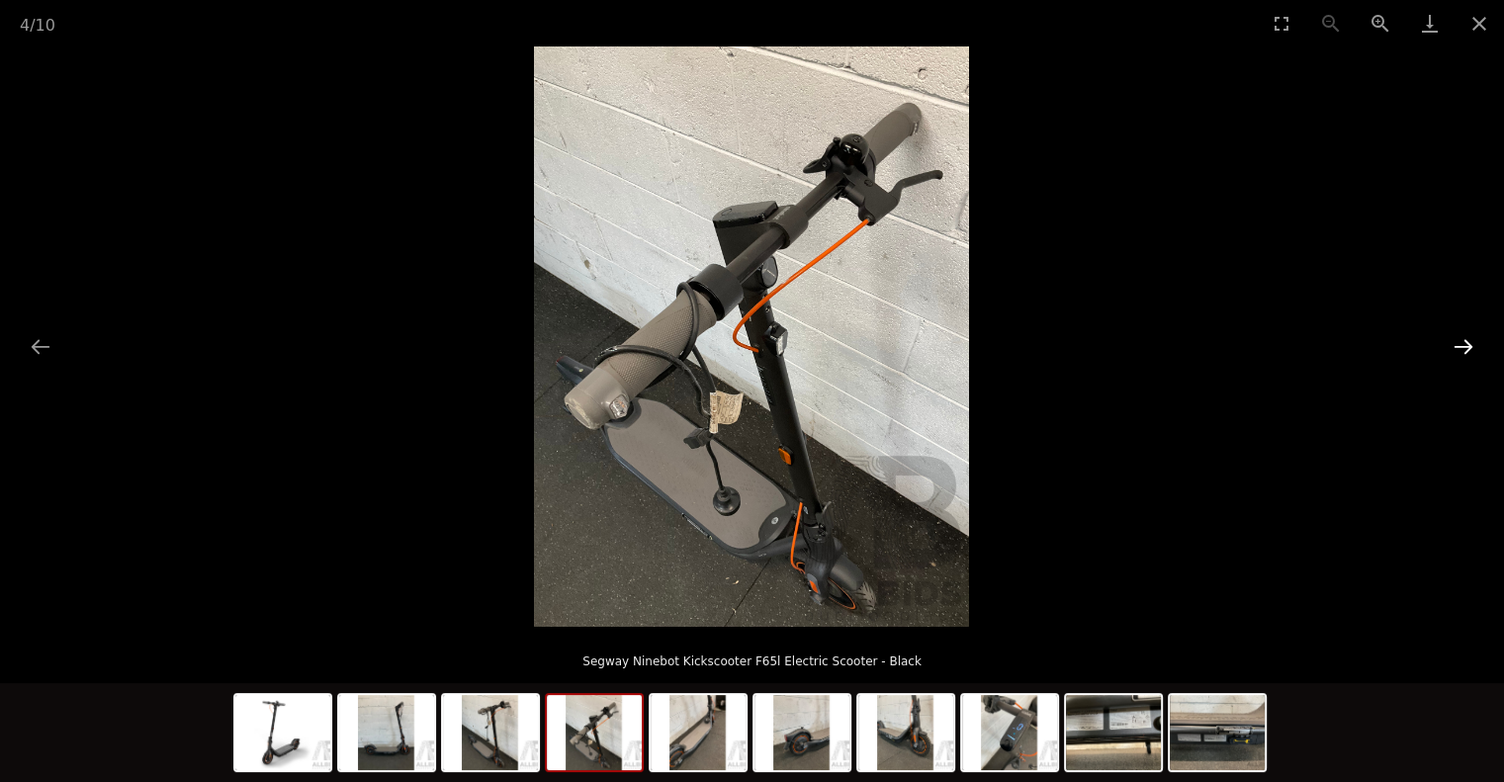
click at [1465, 347] on button "Next slide" at bounding box center [1464, 346] width 42 height 39
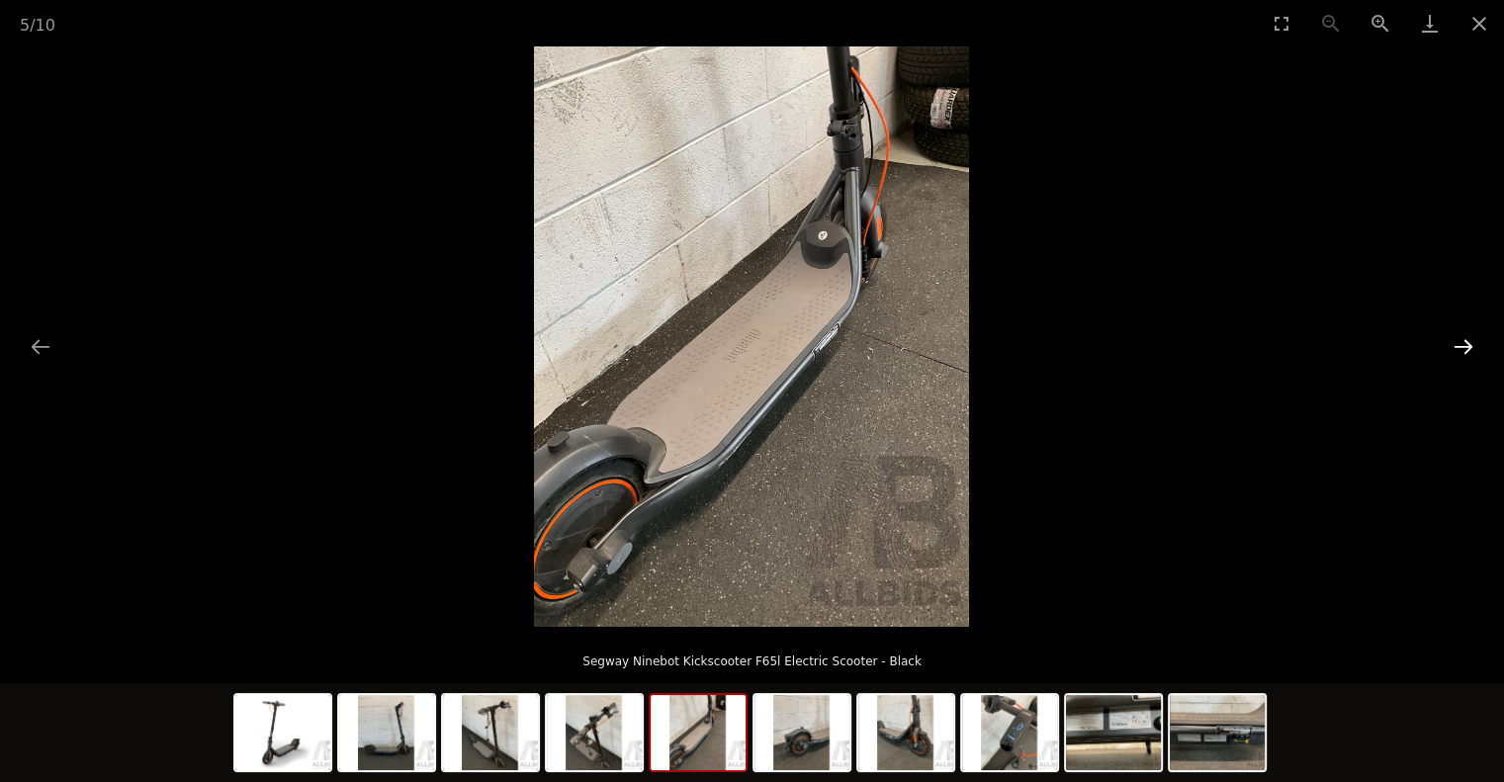
click at [1465, 347] on button "Next slide" at bounding box center [1464, 346] width 42 height 39
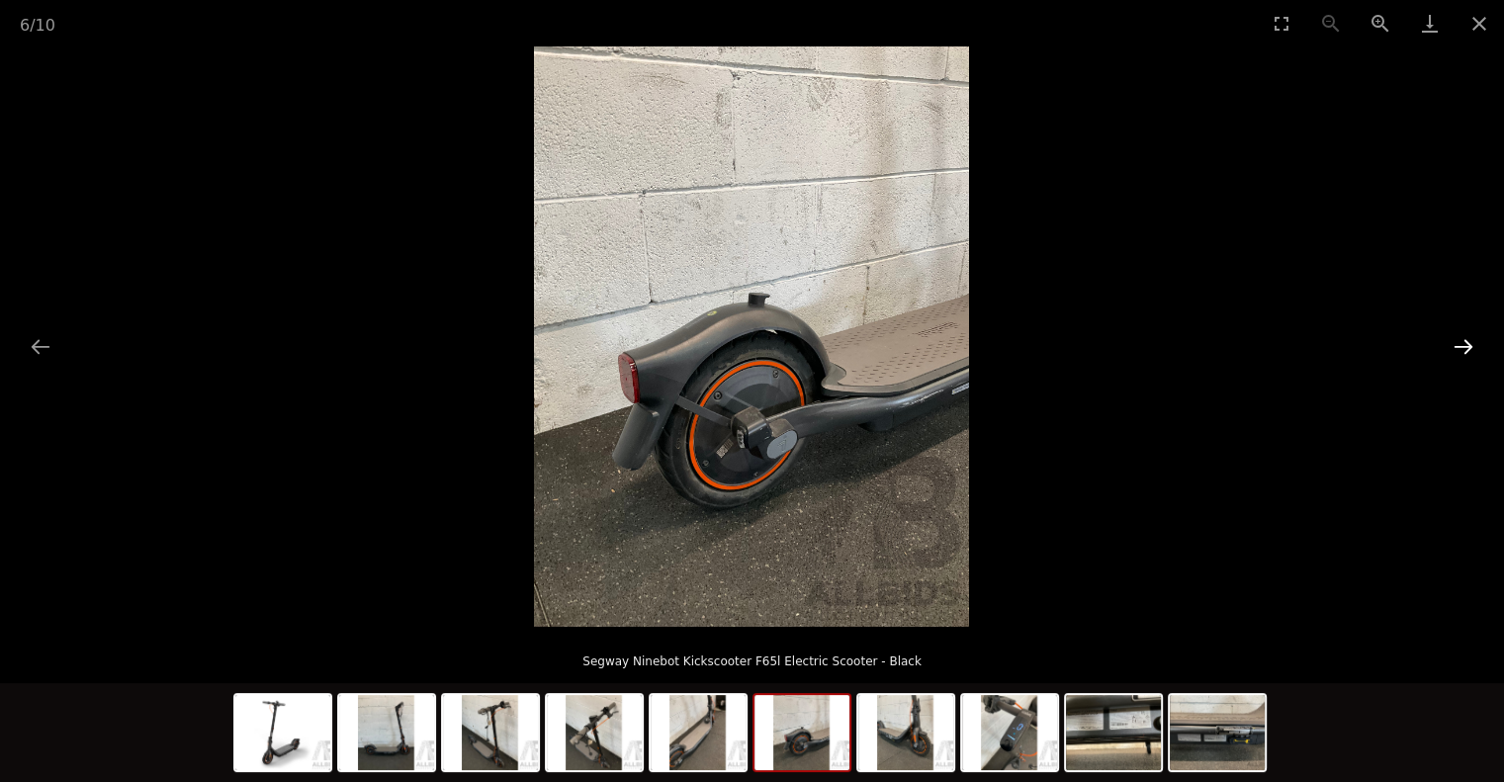
click at [1465, 349] on button "Next slide" at bounding box center [1464, 346] width 42 height 39
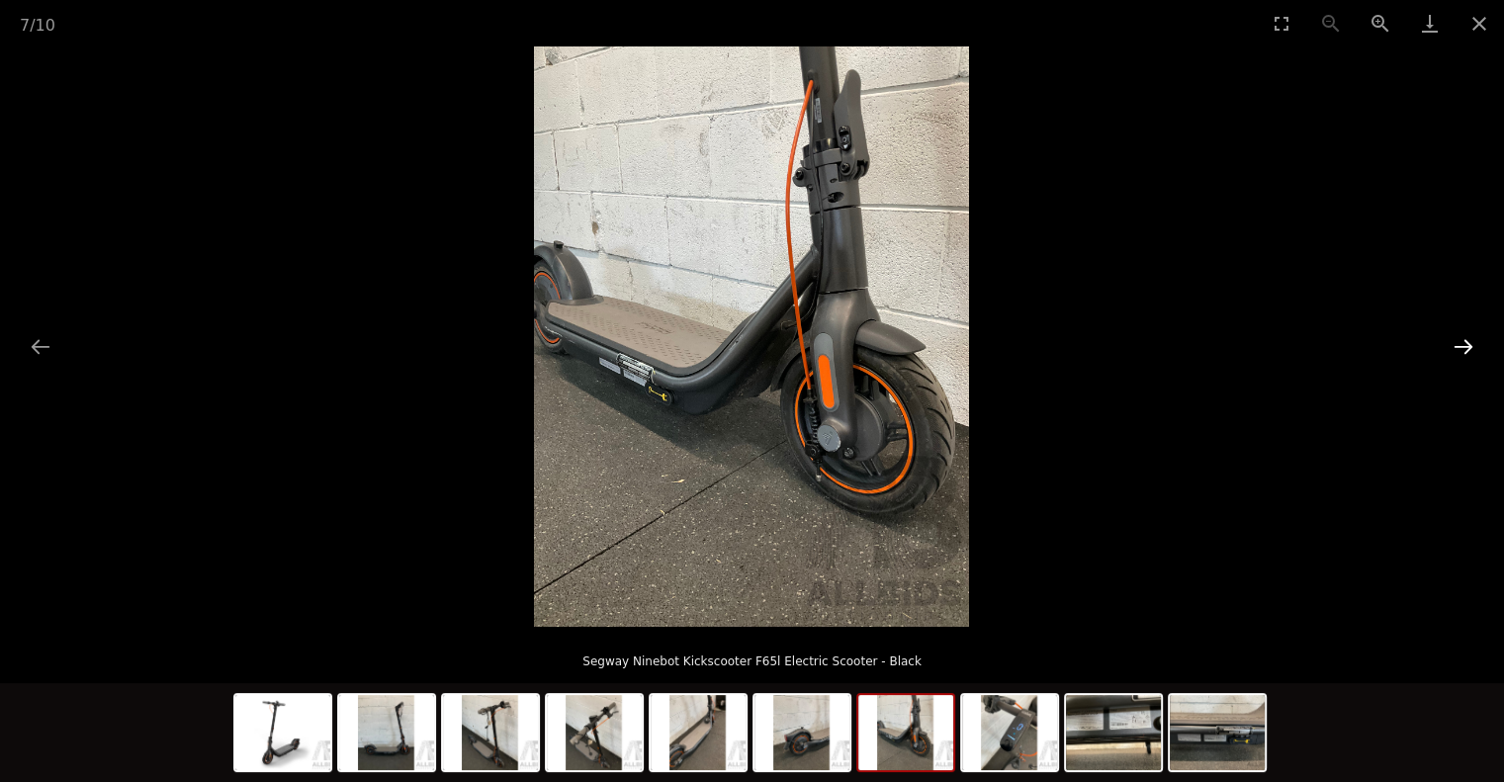
click at [1460, 343] on button "Next slide" at bounding box center [1464, 346] width 42 height 39
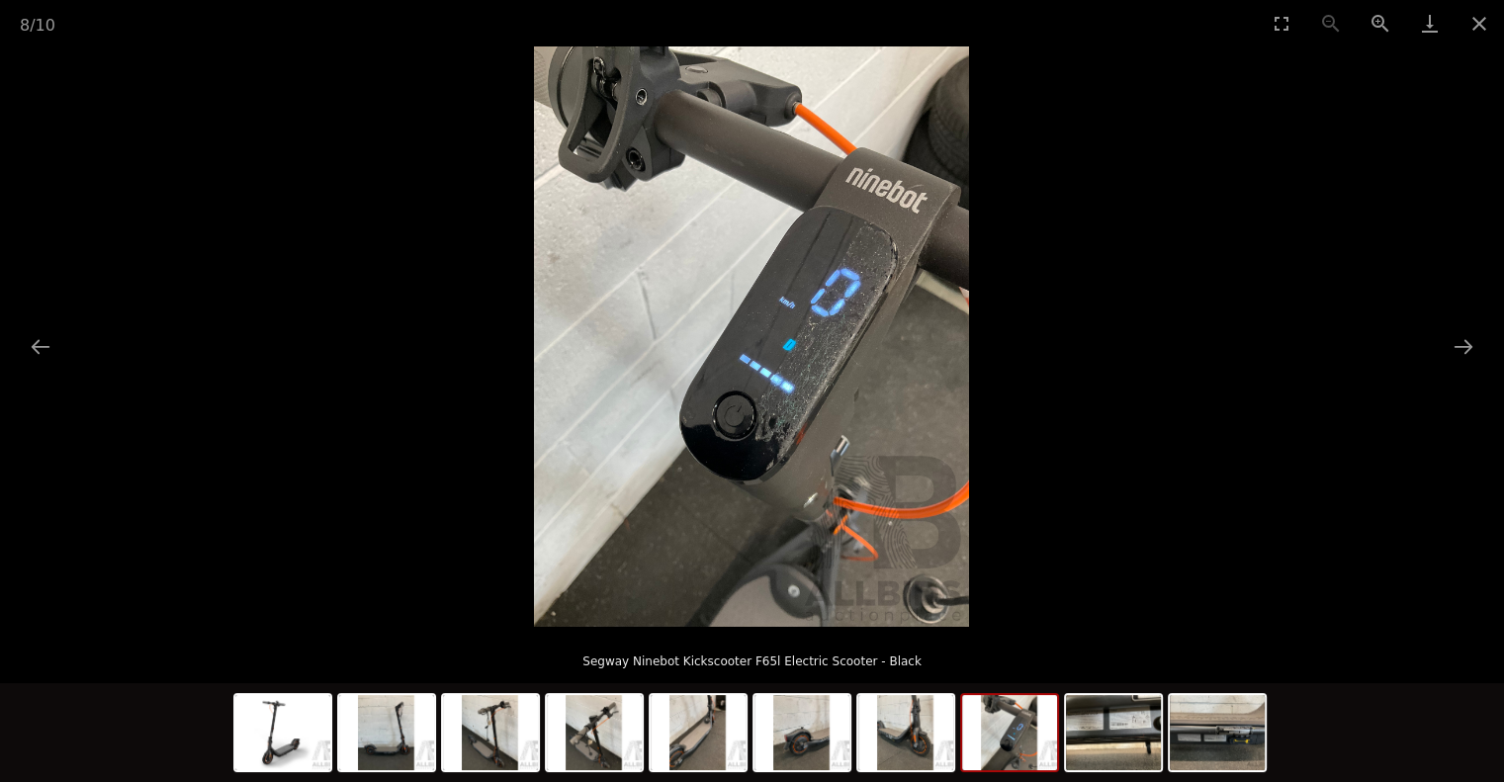
scroll to position [593, 0]
click at [1466, 344] on button "Next slide" at bounding box center [1464, 346] width 42 height 39
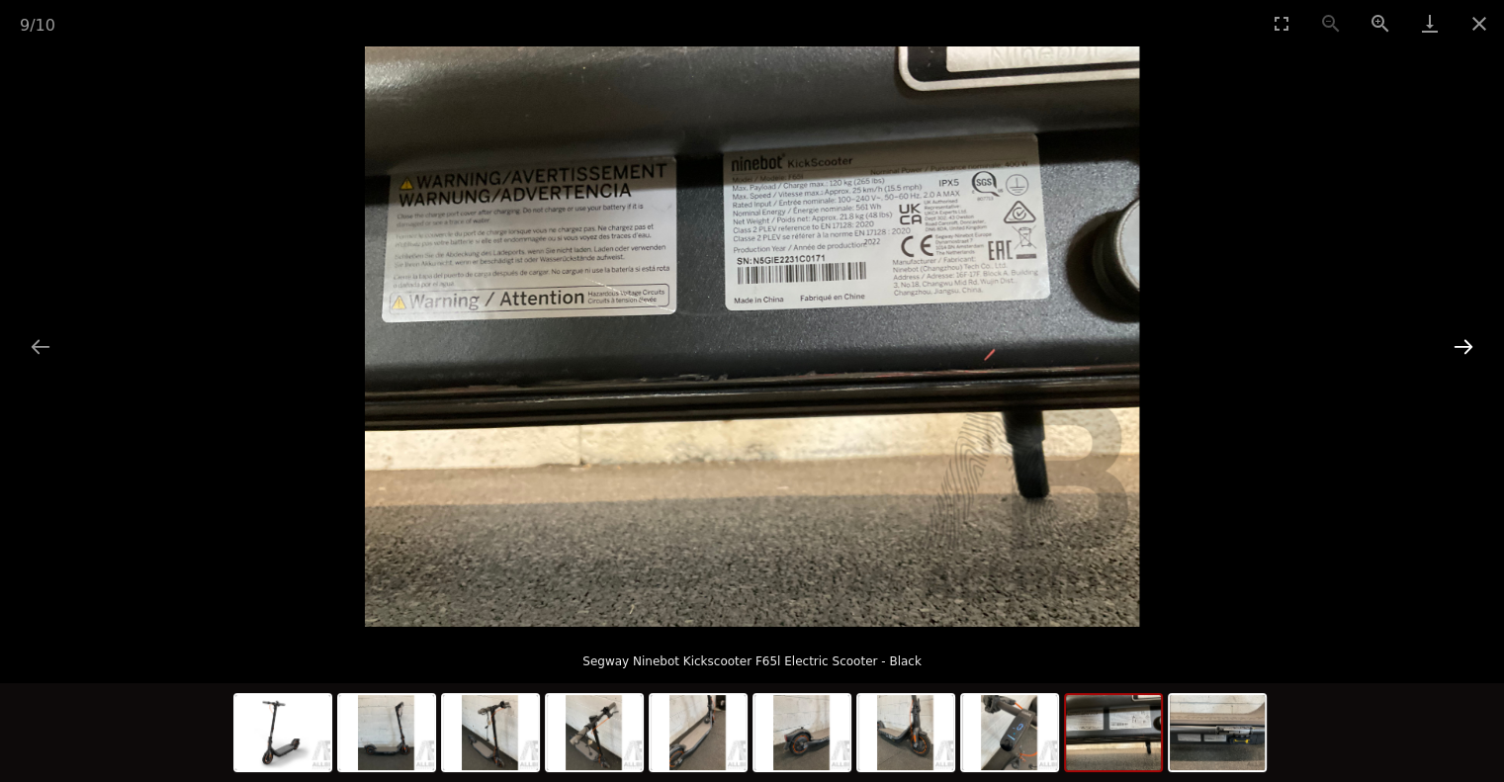
click at [1466, 344] on button "Next slide" at bounding box center [1464, 346] width 42 height 39
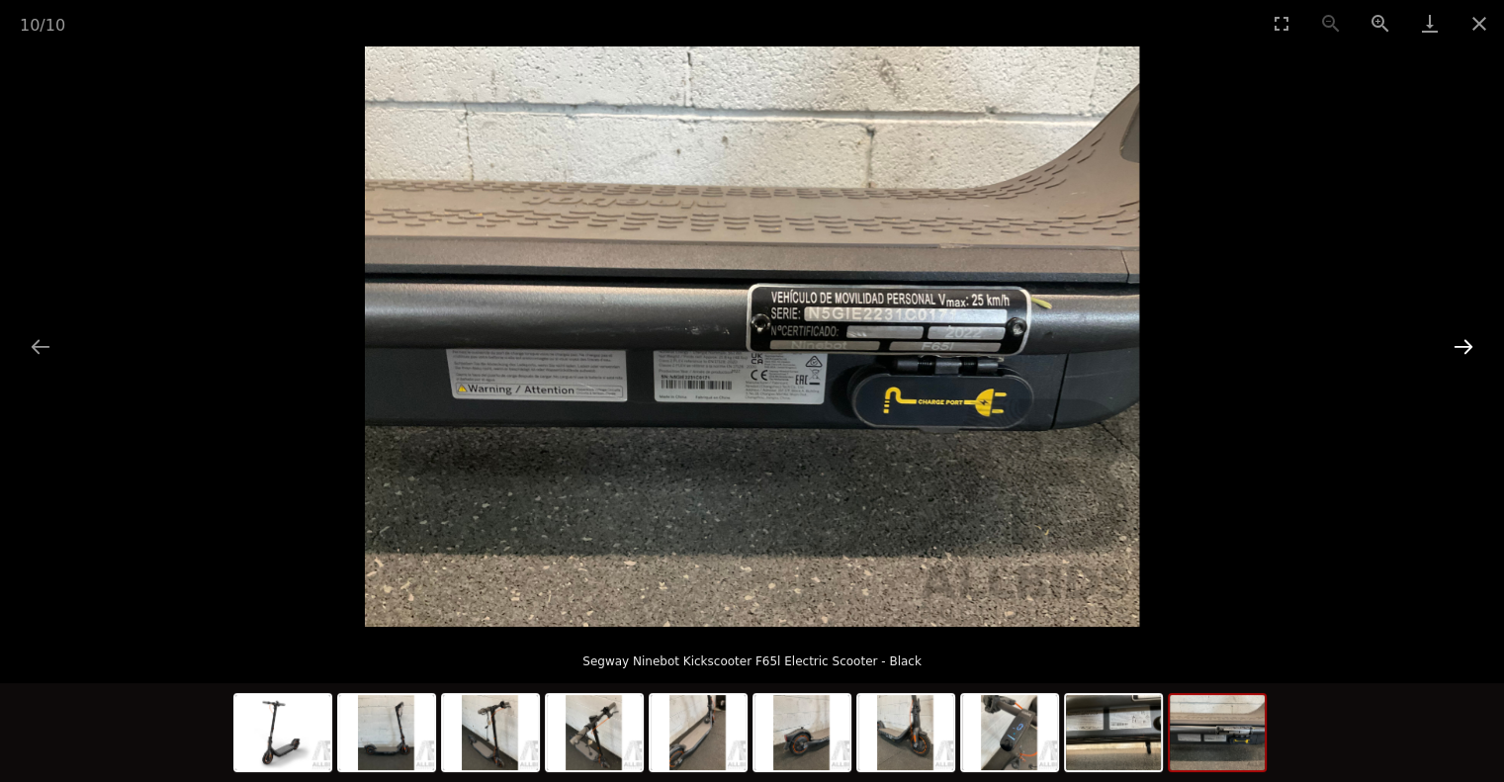
click at [1466, 344] on button "Next slide" at bounding box center [1464, 346] width 42 height 39
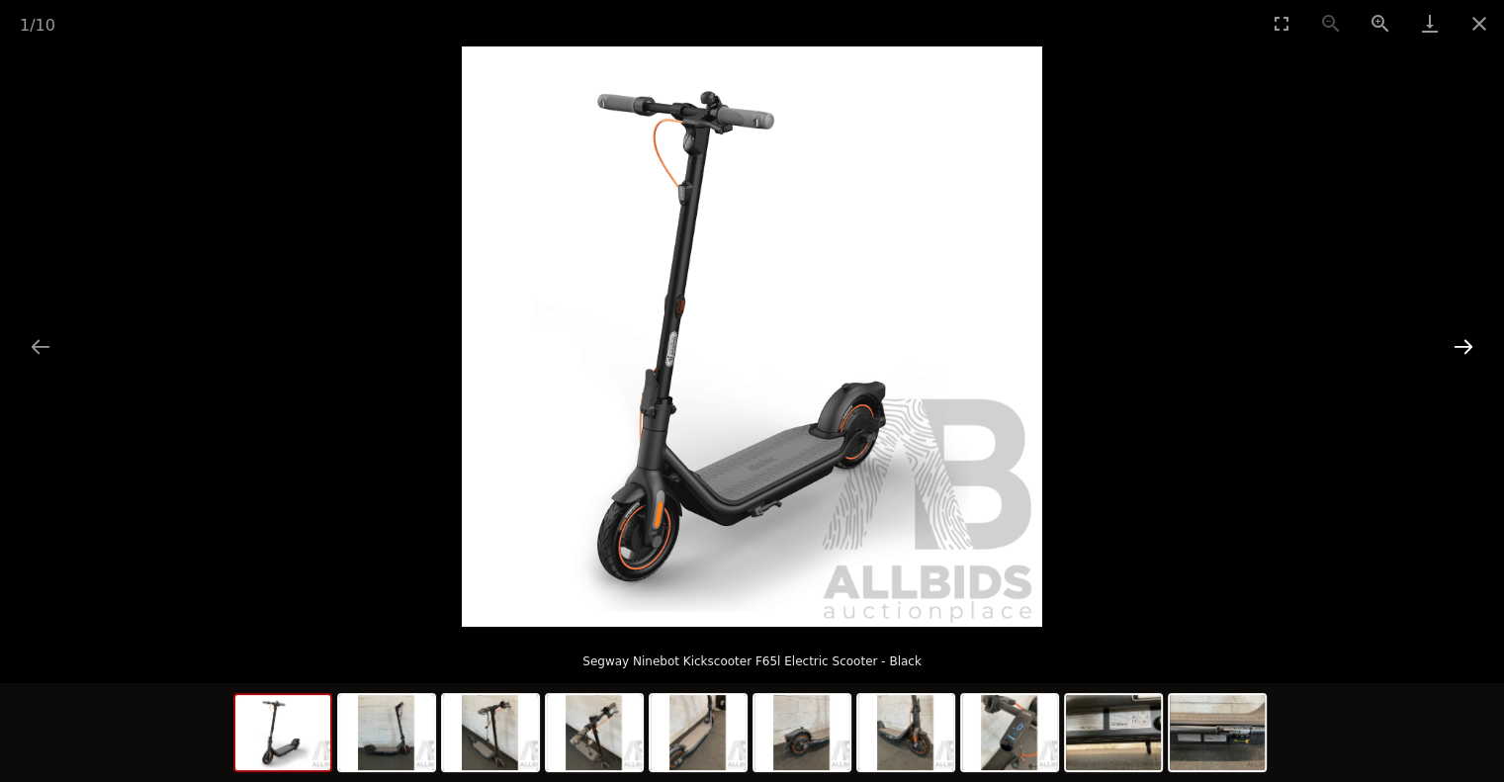
click at [1466, 344] on button "Next slide" at bounding box center [1464, 346] width 42 height 39
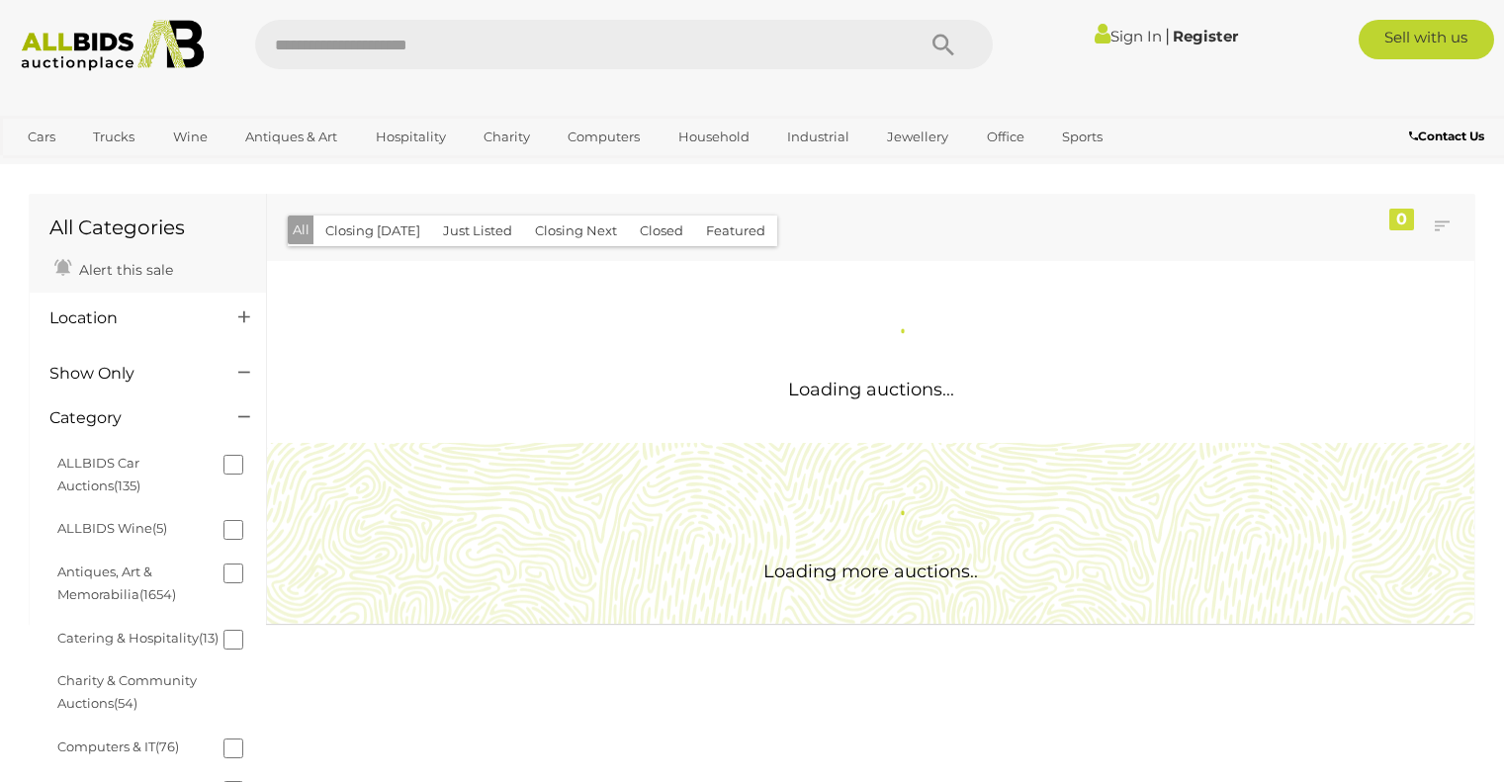
scroll to position [1049, 0]
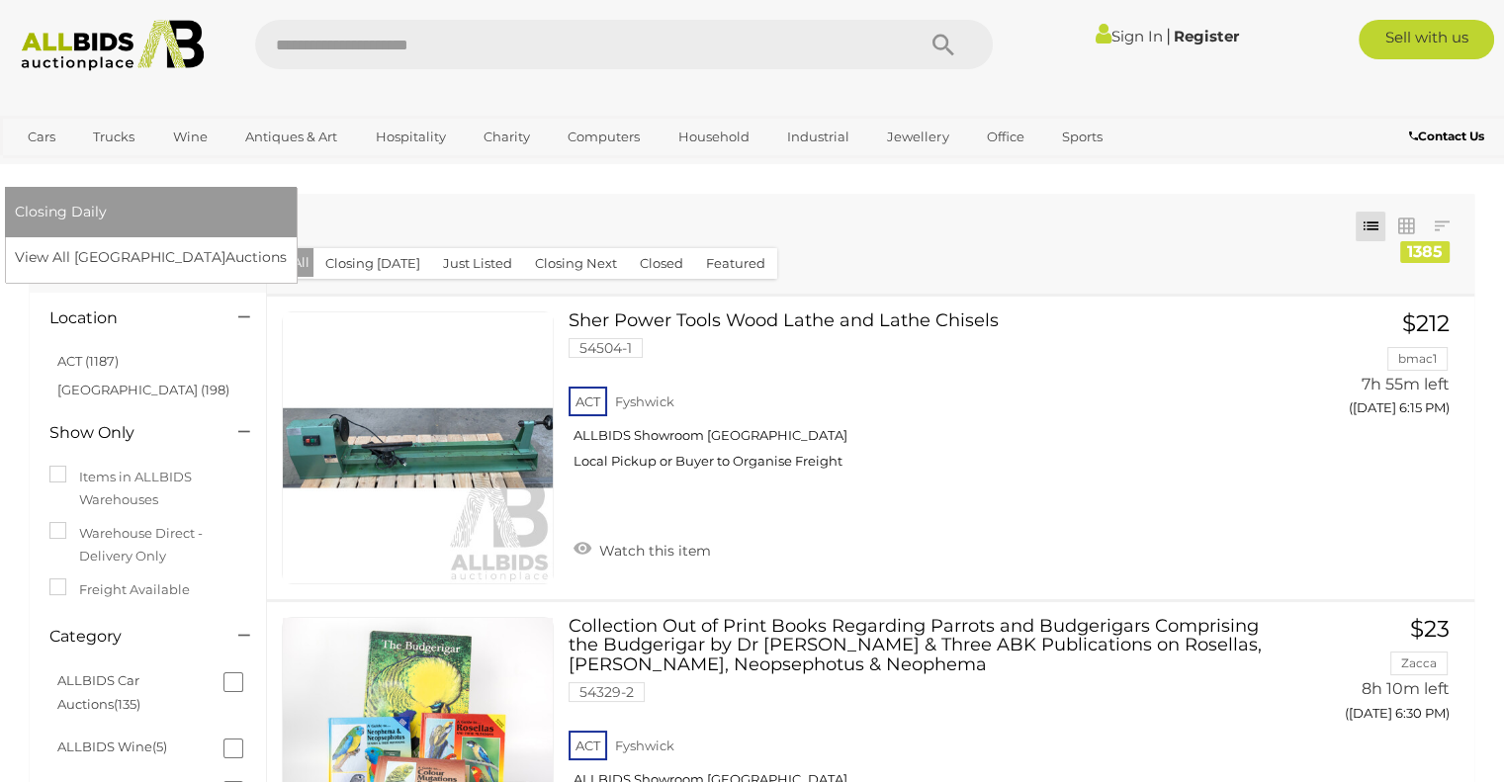
click at [181, 153] on link "[GEOGRAPHIC_DATA]" at bounding box center [98, 169] width 166 height 33
click at [300, 242] on link "View All Sydney Auctions" at bounding box center [157, 257] width 285 height 31
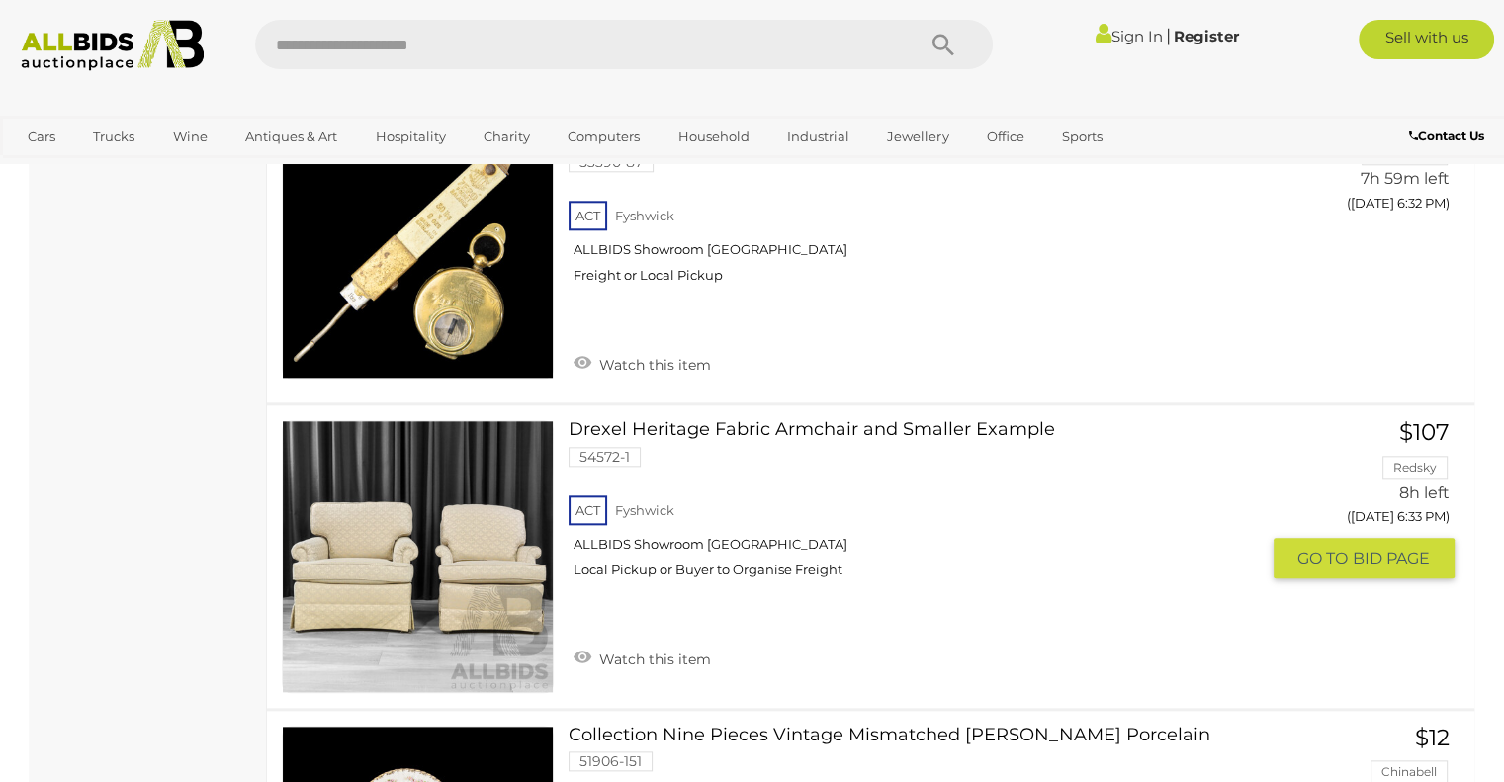
scroll to position [2076, 0]
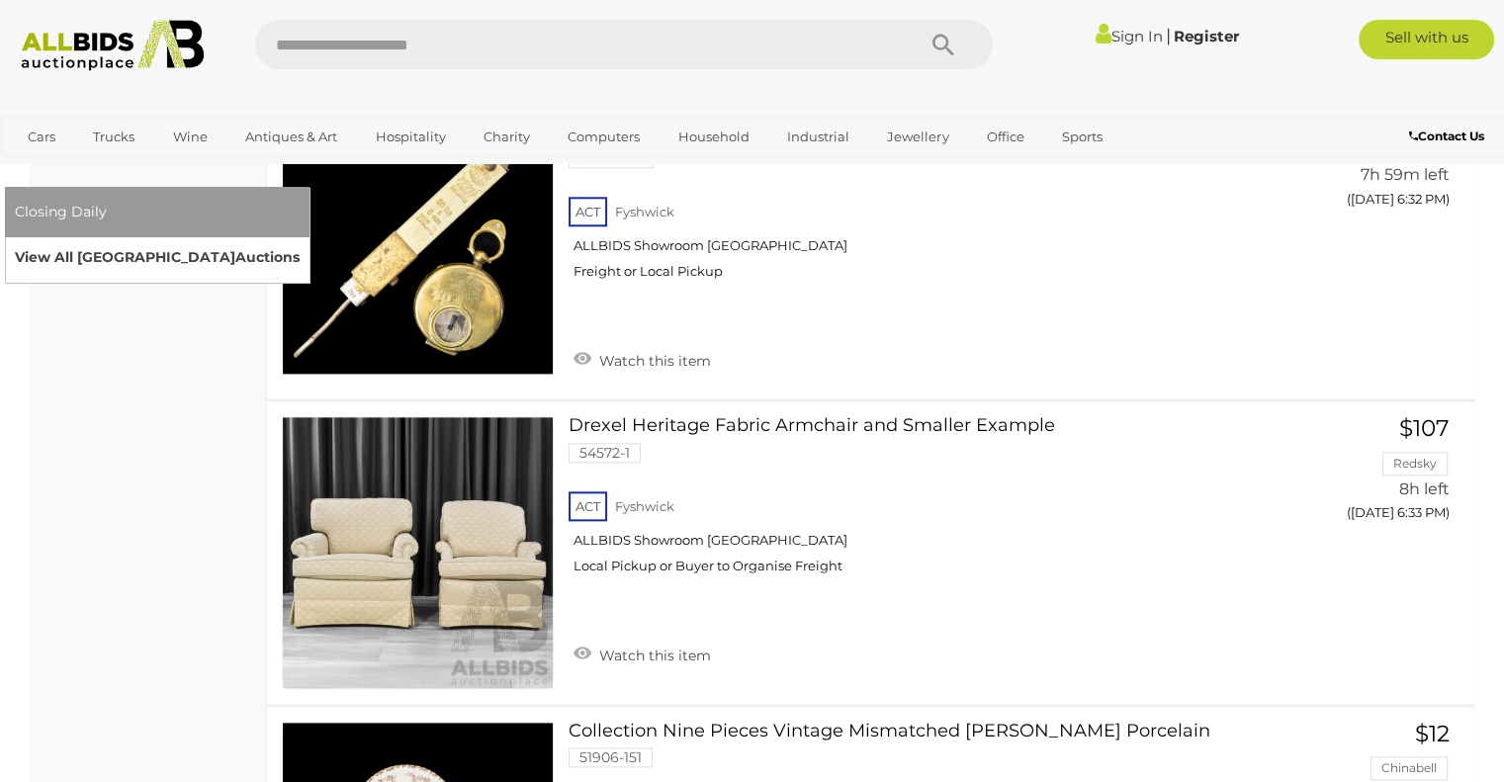
click at [300, 242] on link "View All Sydney Auctions" at bounding box center [157, 257] width 285 height 31
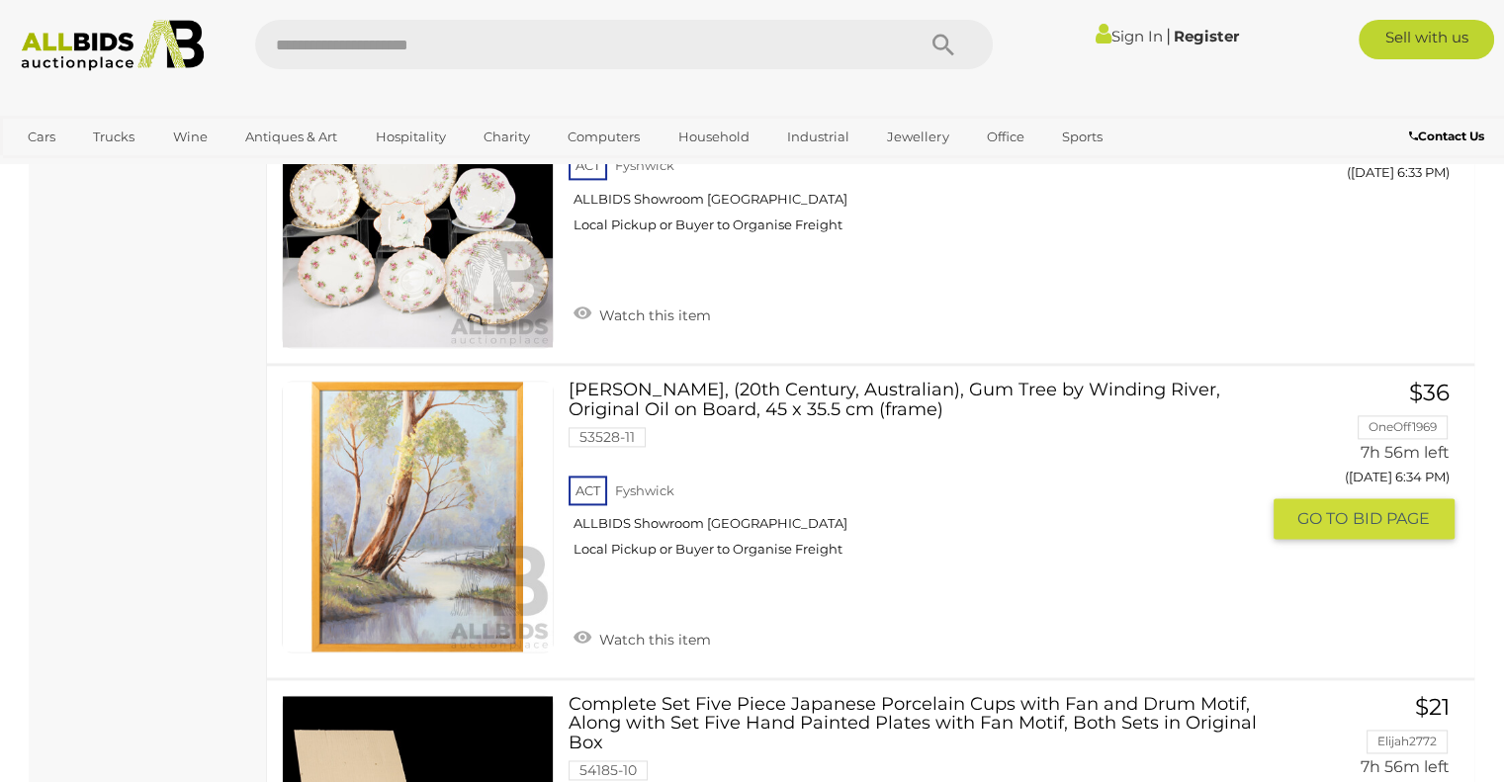
scroll to position [2472, 0]
